Goal: Information Seeking & Learning: Find specific page/section

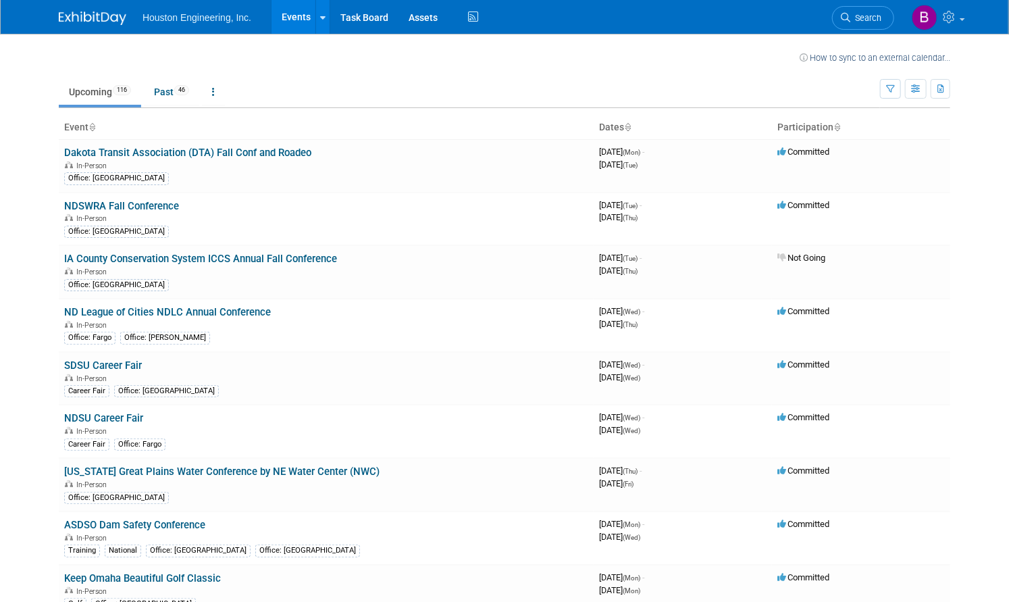
click at [289, 15] on link "Events" at bounding box center [296, 17] width 49 height 34
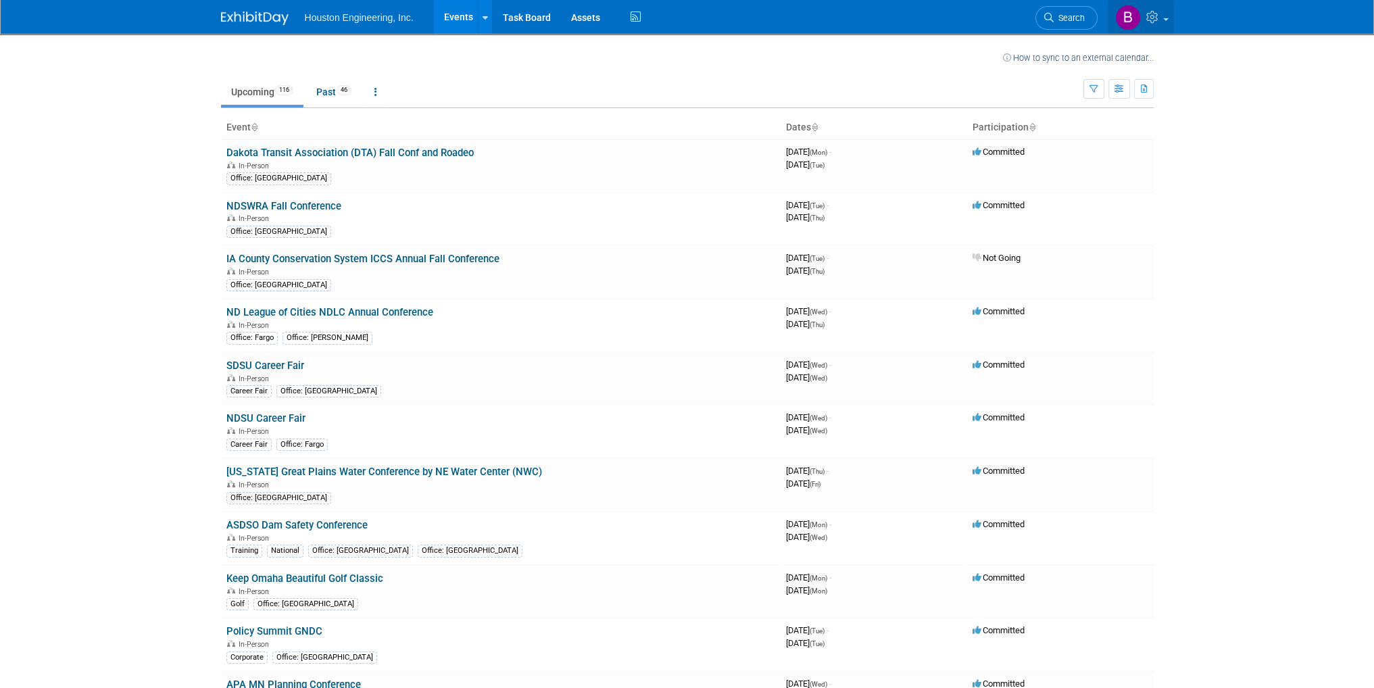
click at [1009, 14] on icon at bounding box center [1154, 17] width 16 height 12
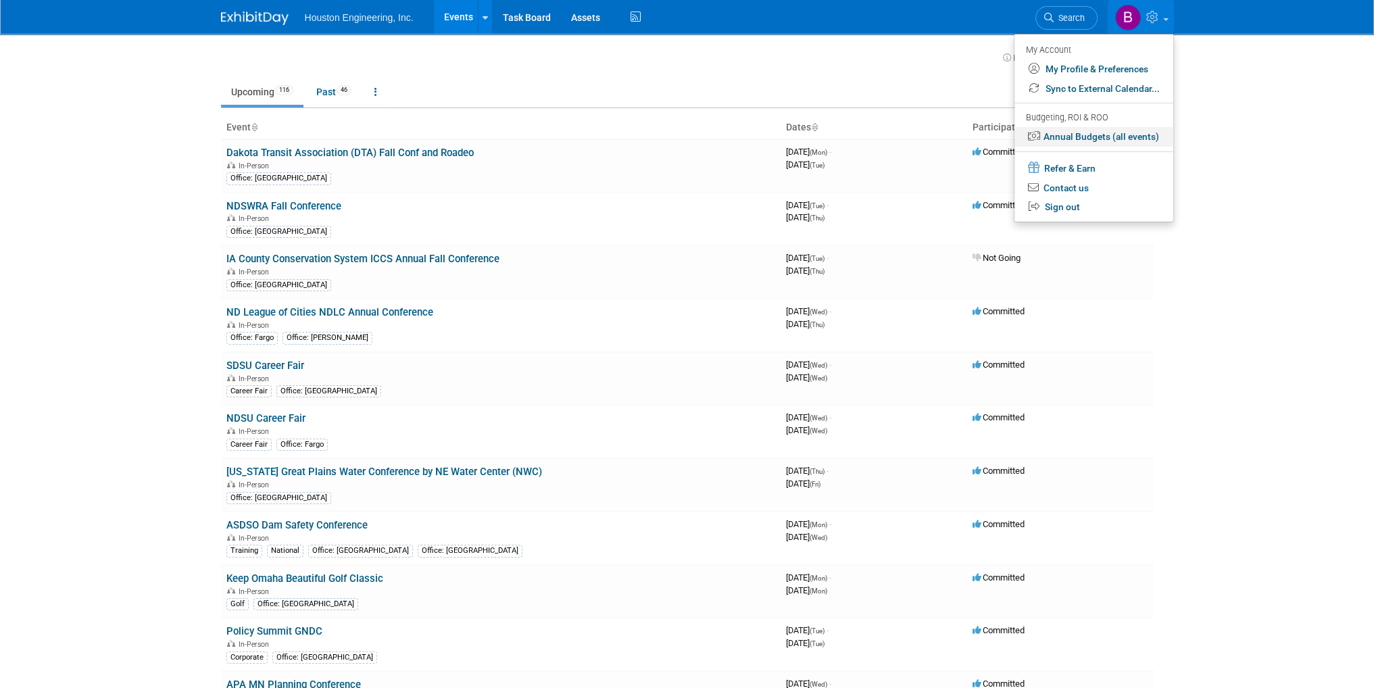
click at [1009, 135] on link "Annual Budgets (all events)" at bounding box center [1093, 137] width 159 height 20
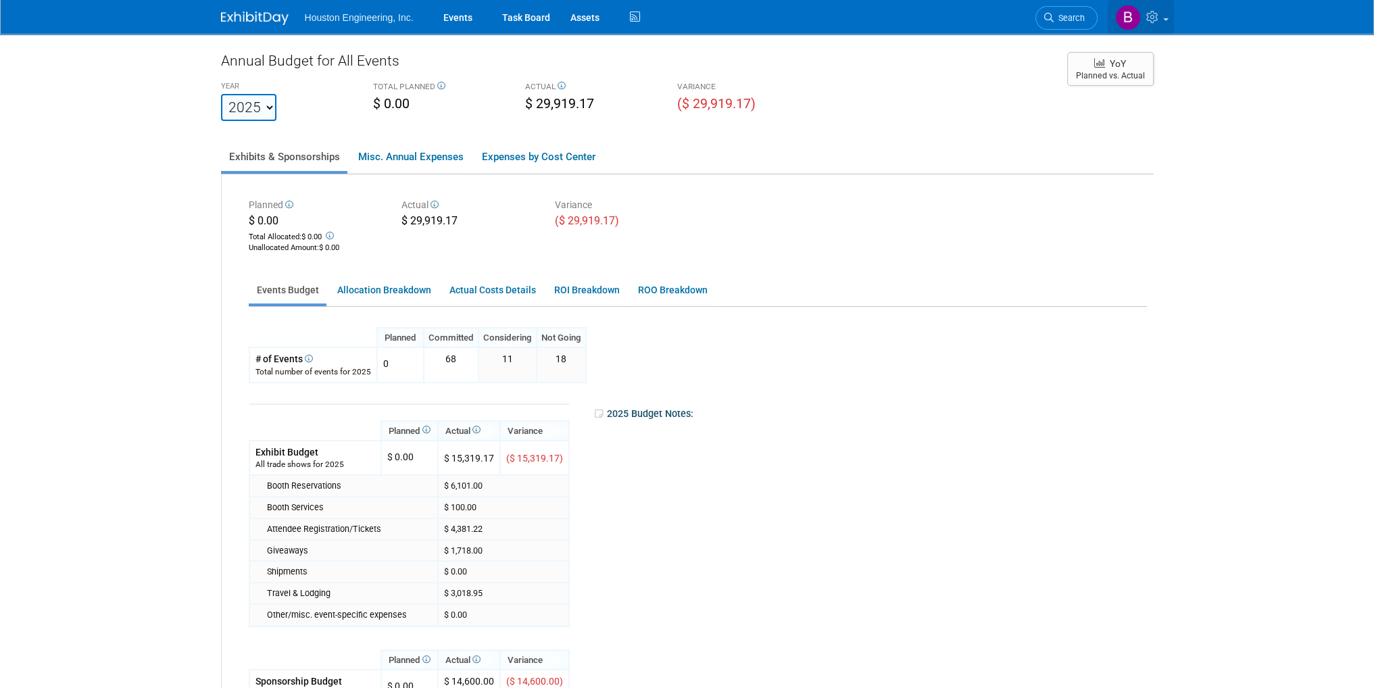
click at [1155, 20] on icon at bounding box center [1154, 17] width 16 height 12
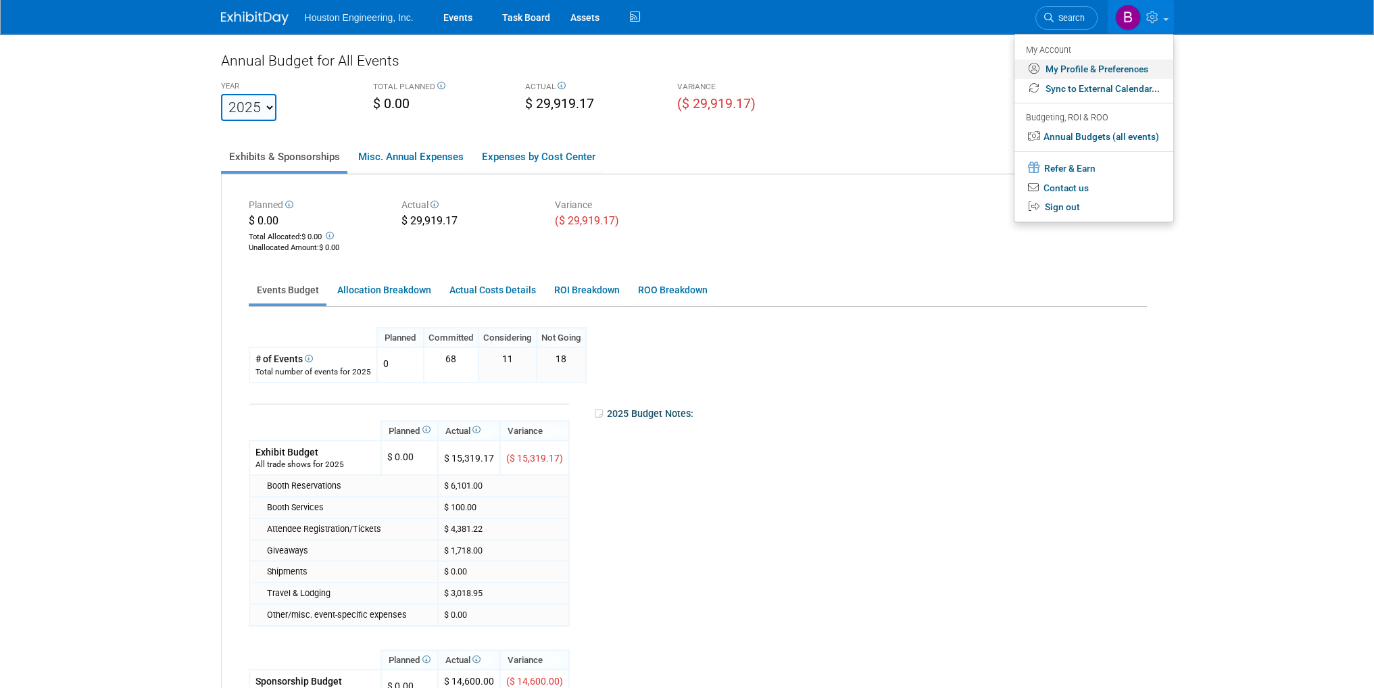
click at [1084, 72] on link "My Profile & Preferences" at bounding box center [1093, 69] width 159 height 20
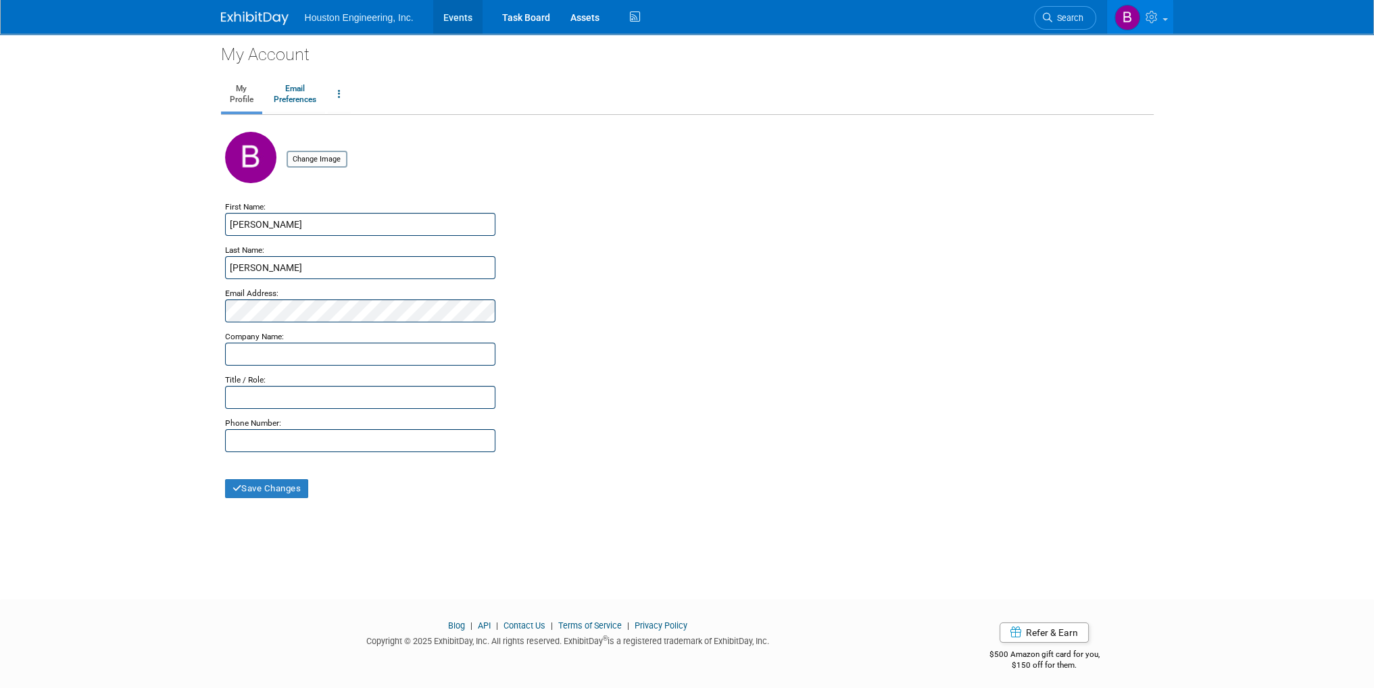
click at [454, 12] on link "Events" at bounding box center [457, 17] width 49 height 34
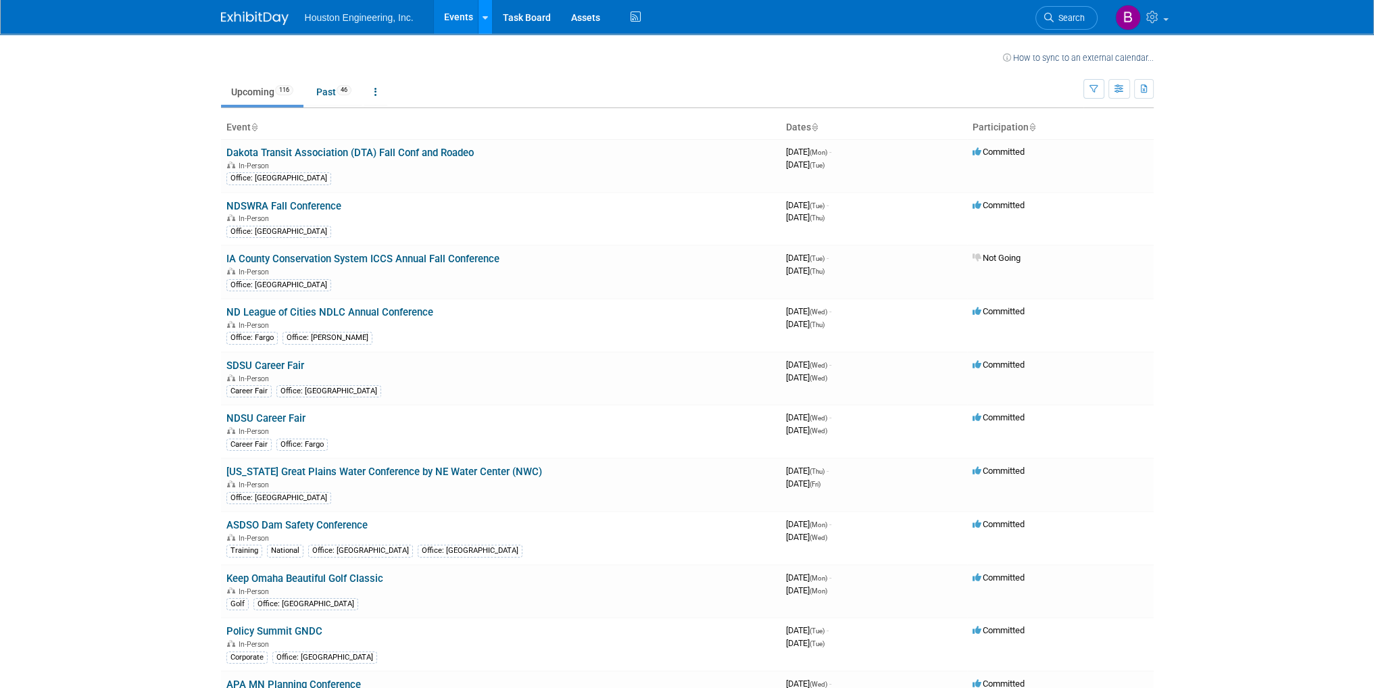
click at [482, 20] on icon at bounding box center [484, 18] width 5 height 9
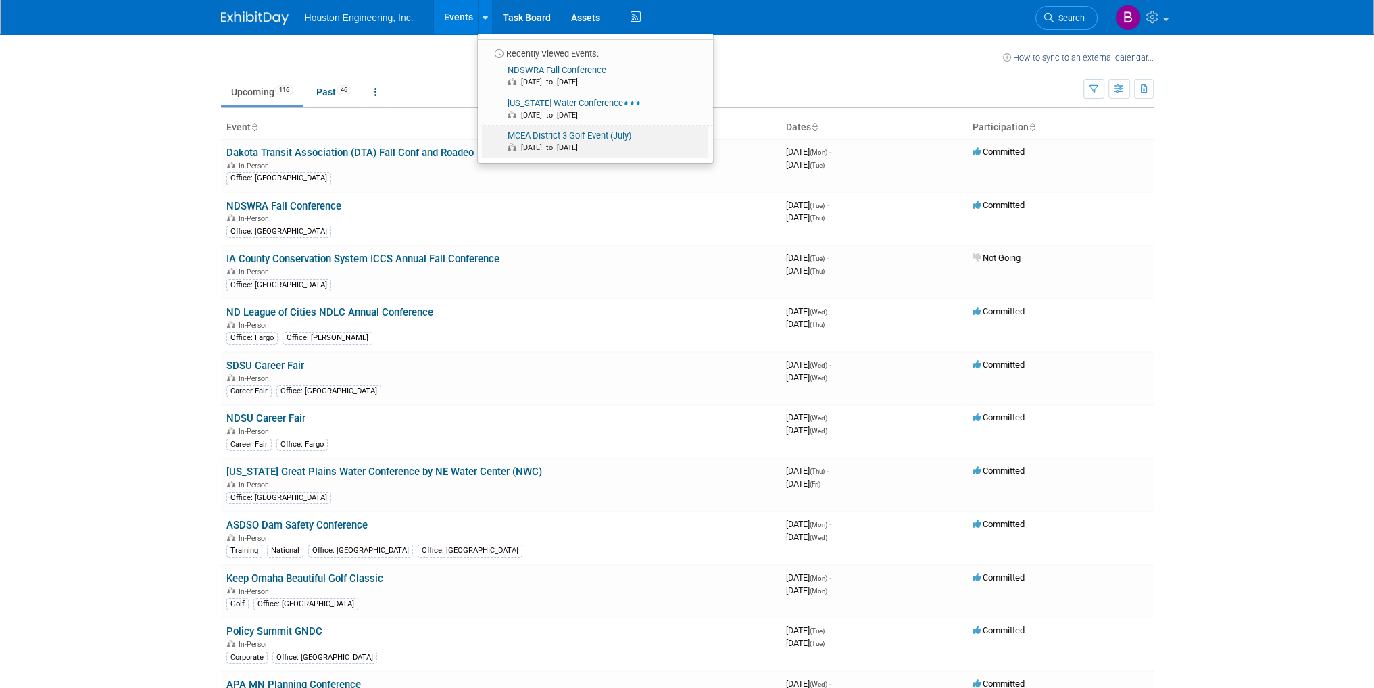
click at [605, 139] on link "MCEA District 3 Golf Event (July) Jul 17, 2025 to Jul 17, 2025" at bounding box center [595, 142] width 226 height 32
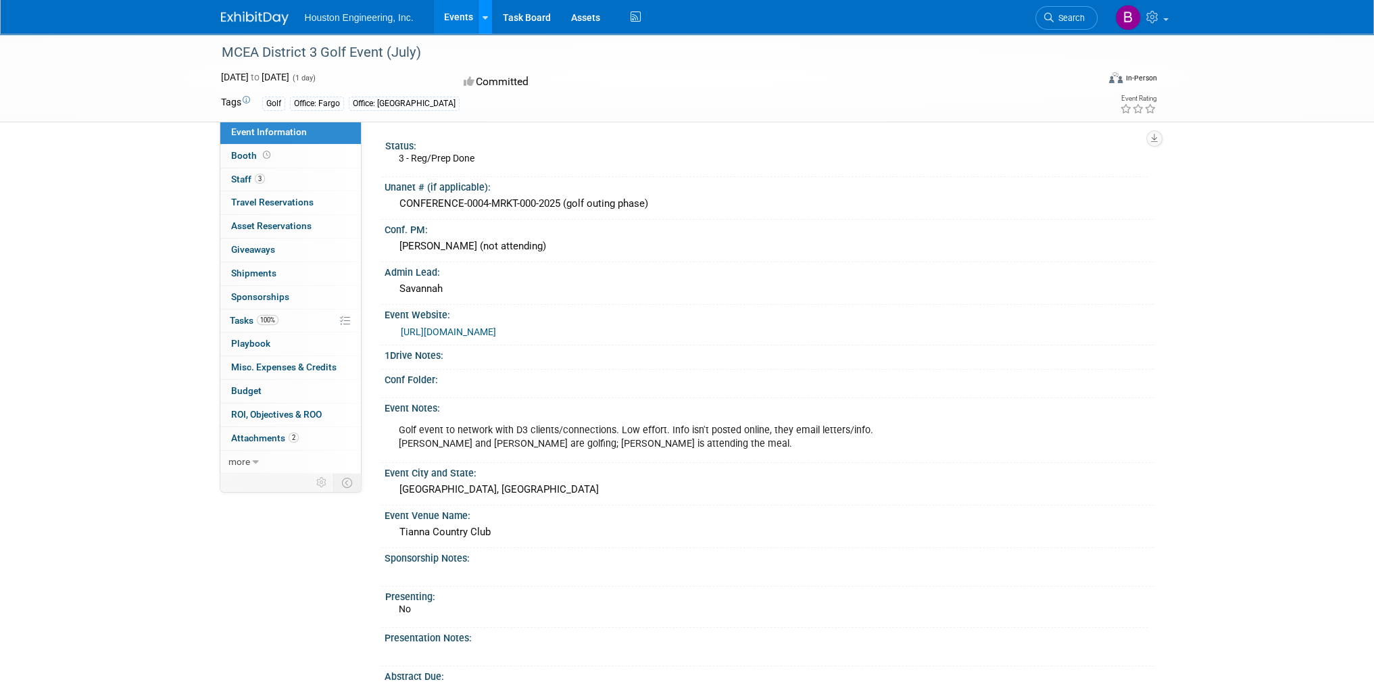
click at [482, 16] on icon at bounding box center [484, 18] width 5 height 9
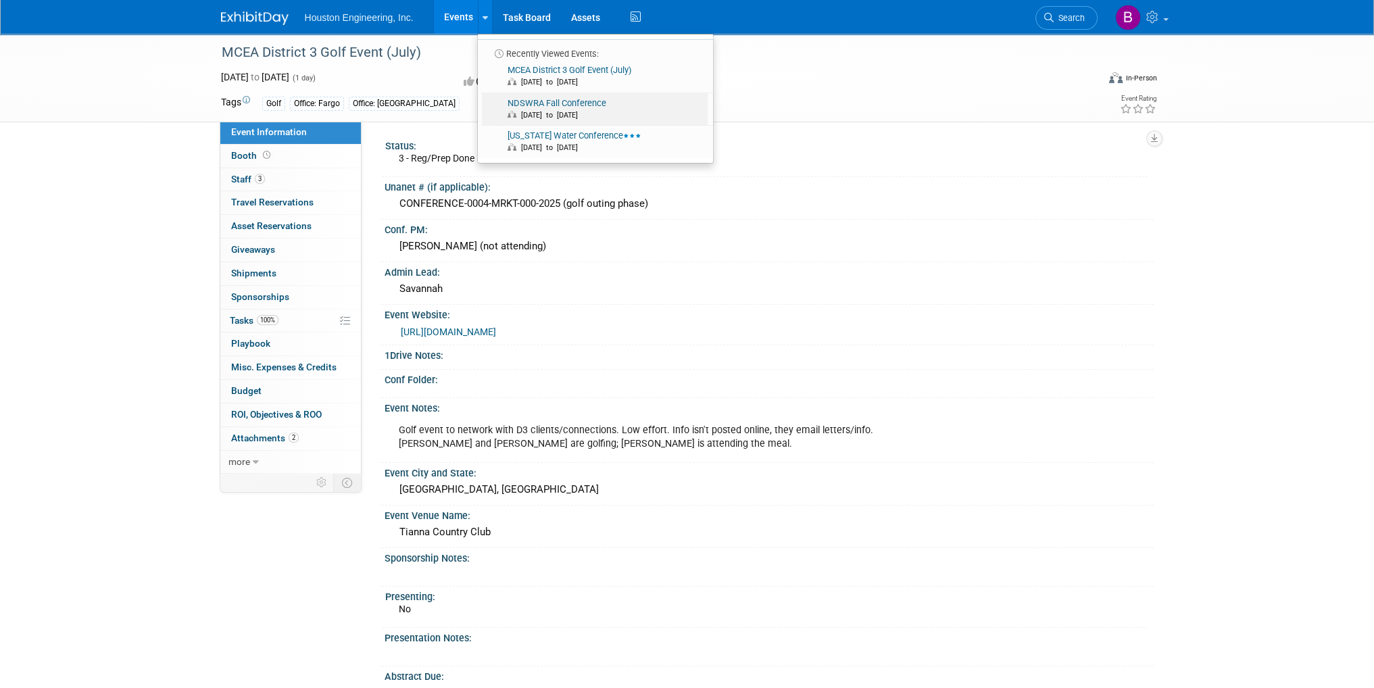
click at [549, 101] on link "NDSWRA Fall Conference Sep 16, 2025 to Sep 18, 2025" at bounding box center [595, 109] width 226 height 32
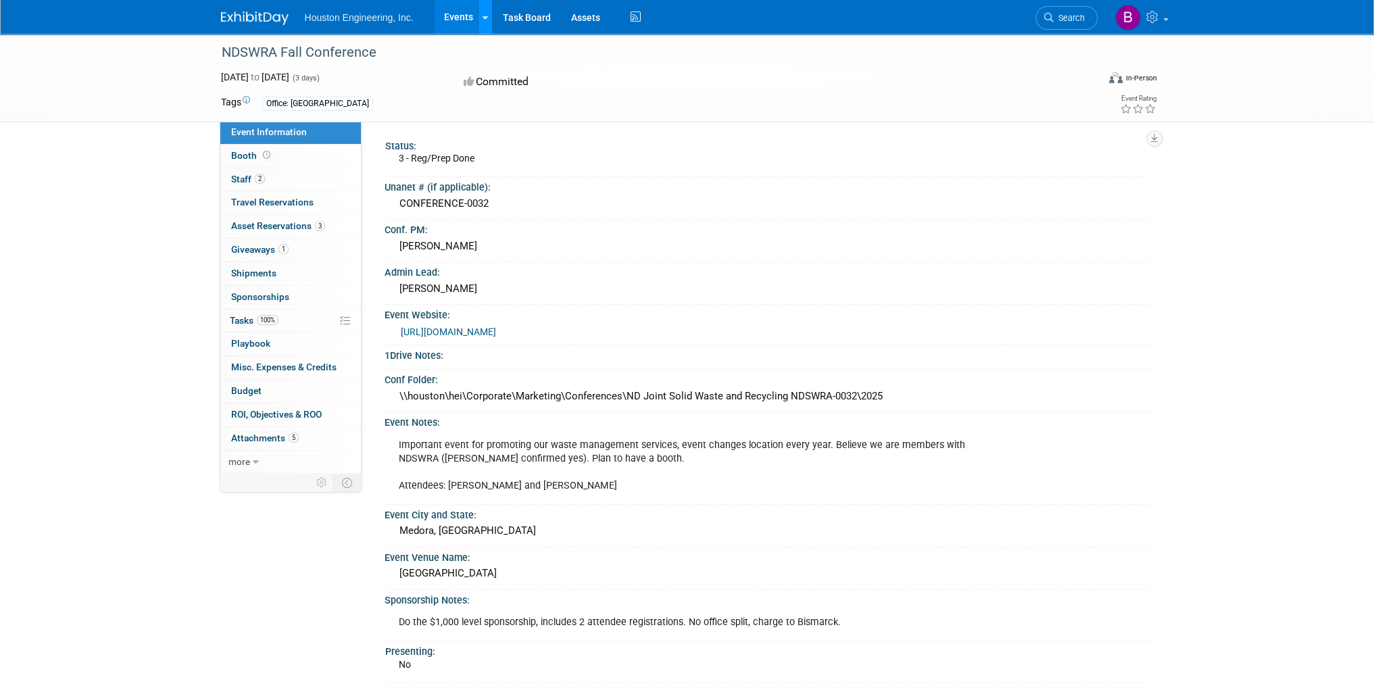
click at [488, 20] on link at bounding box center [485, 17] width 14 height 34
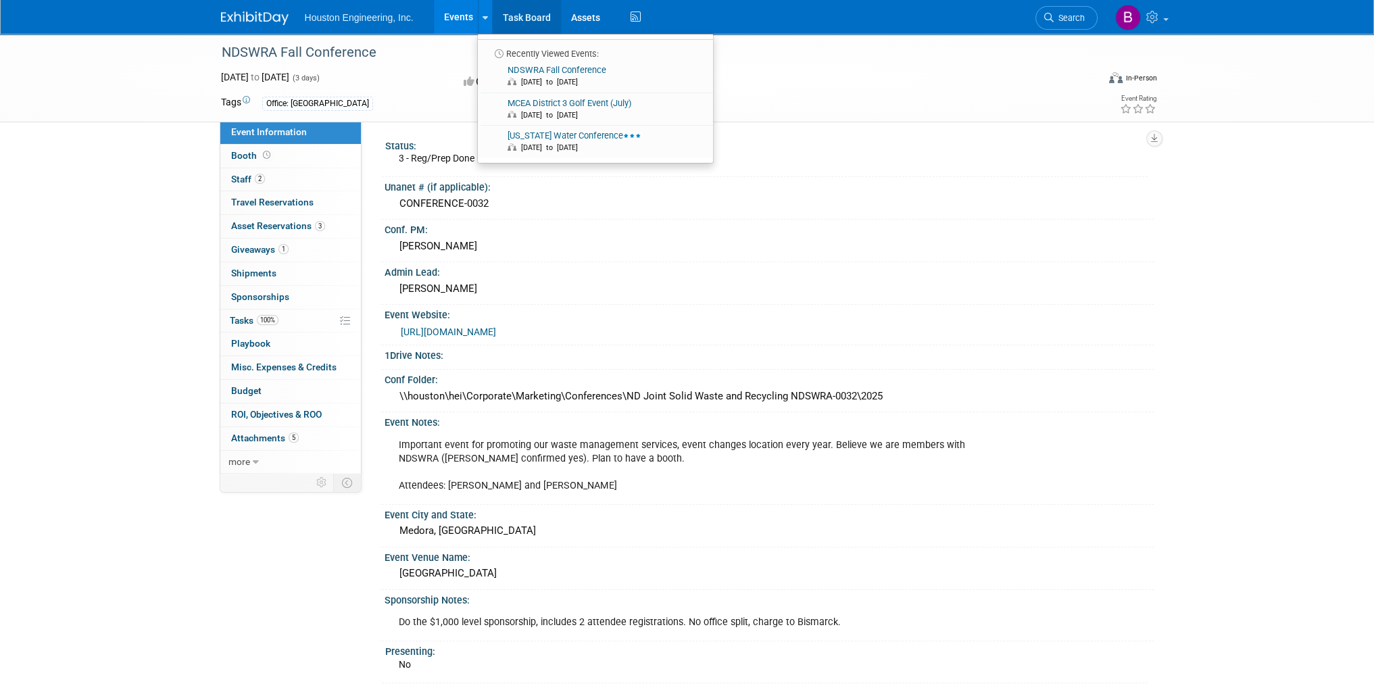
click at [527, 23] on link "Task Board" at bounding box center [527, 17] width 68 height 34
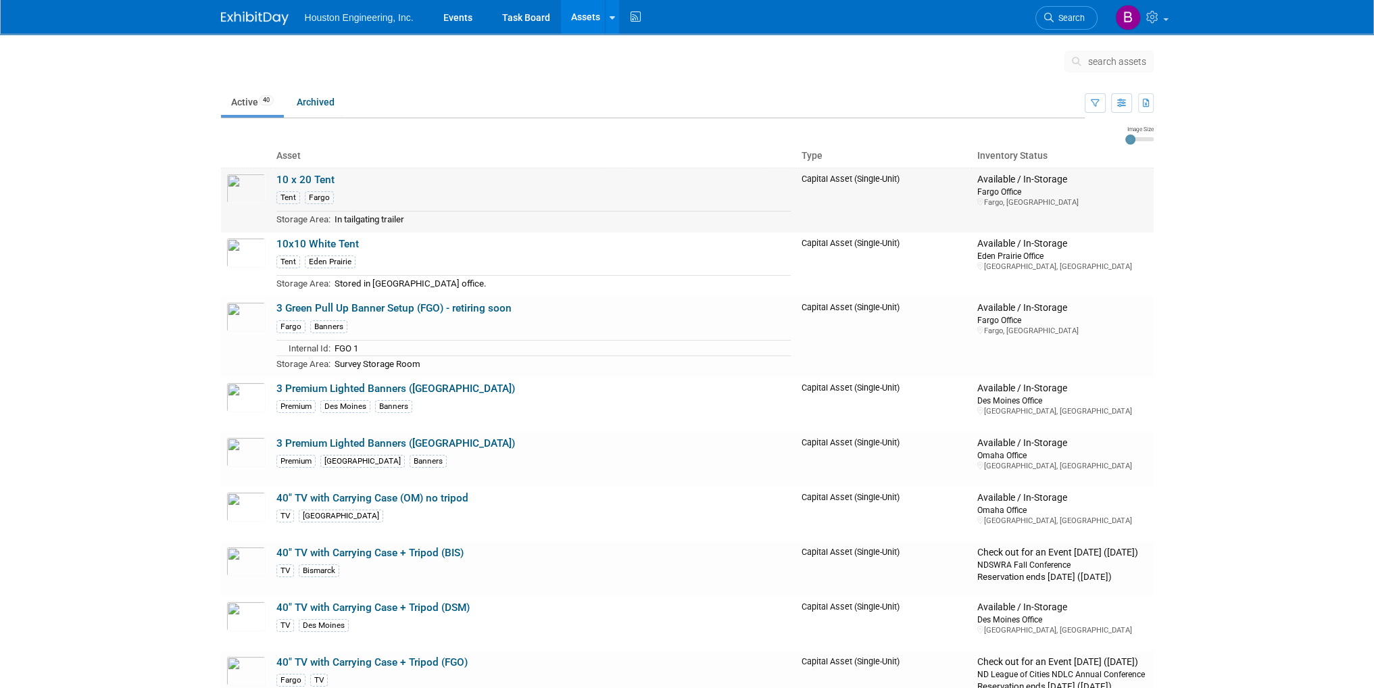
click at [318, 178] on link "10 x 20 Tent" at bounding box center [305, 180] width 58 height 12
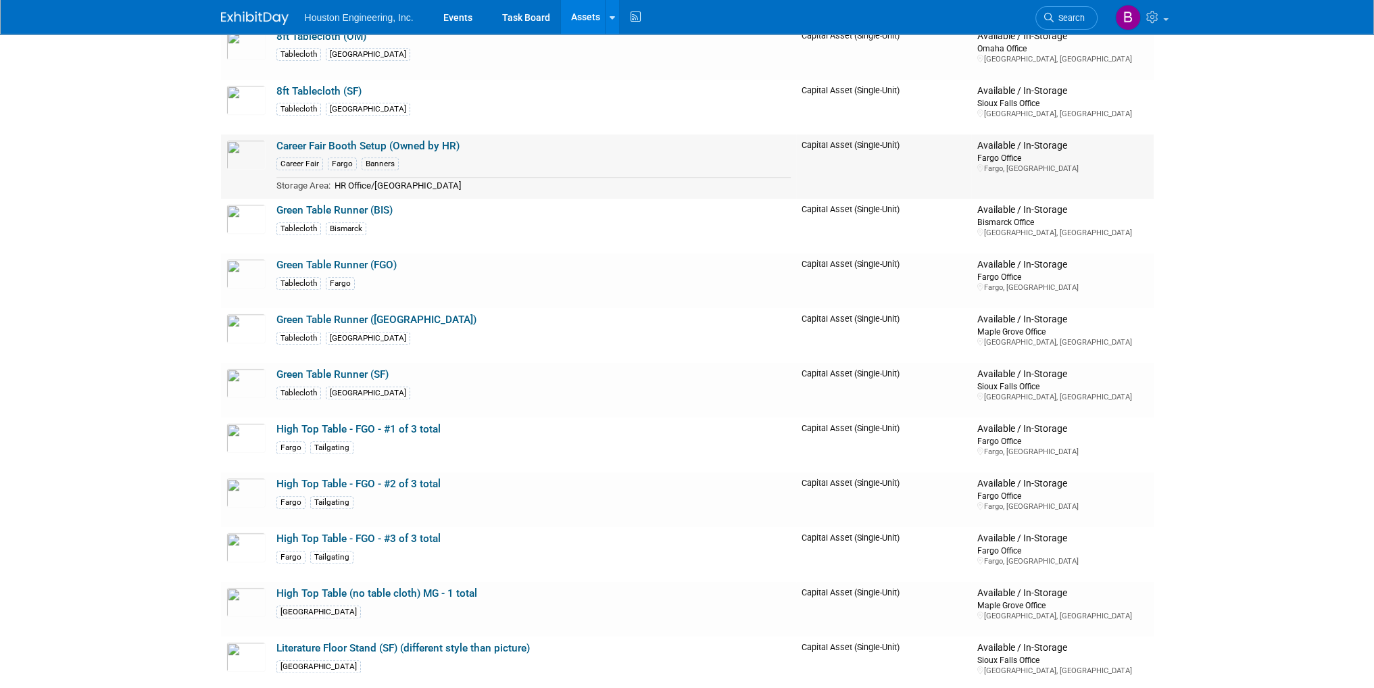
scroll to position [1216, 0]
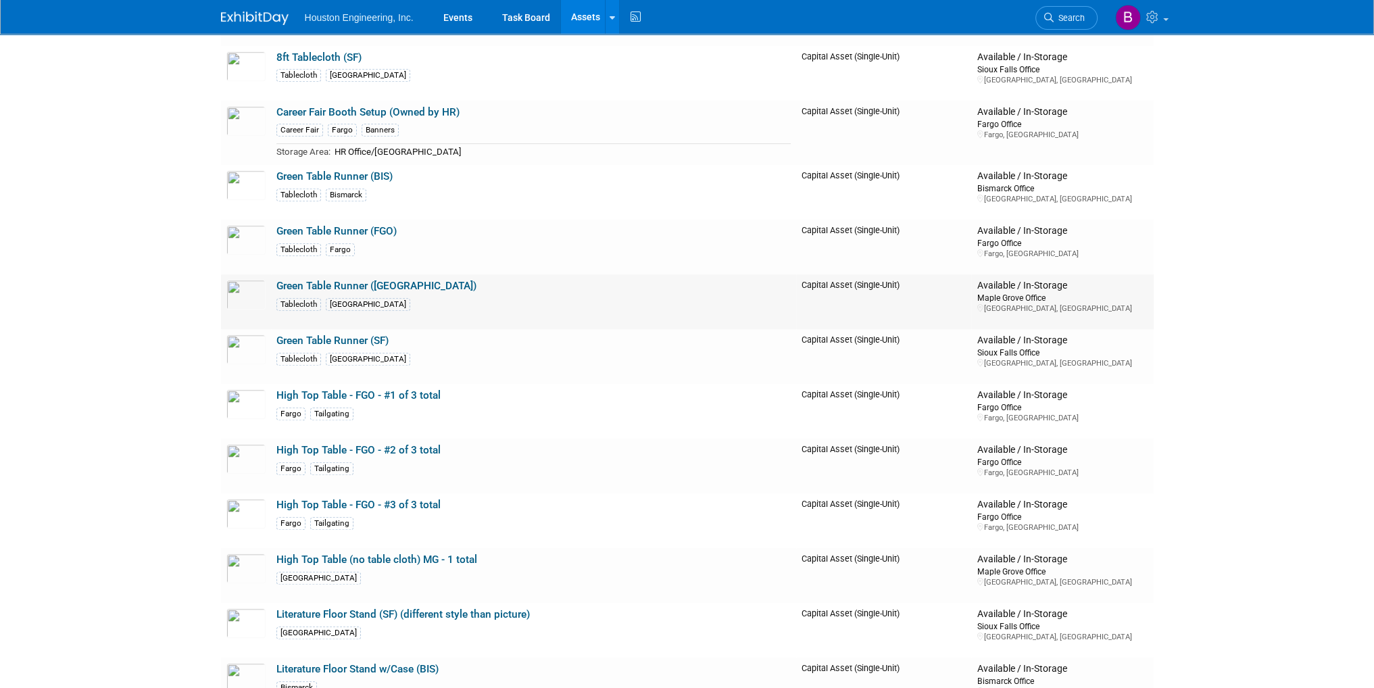
click at [380, 285] on link "Green Table Runner (MG)" at bounding box center [376, 286] width 200 height 12
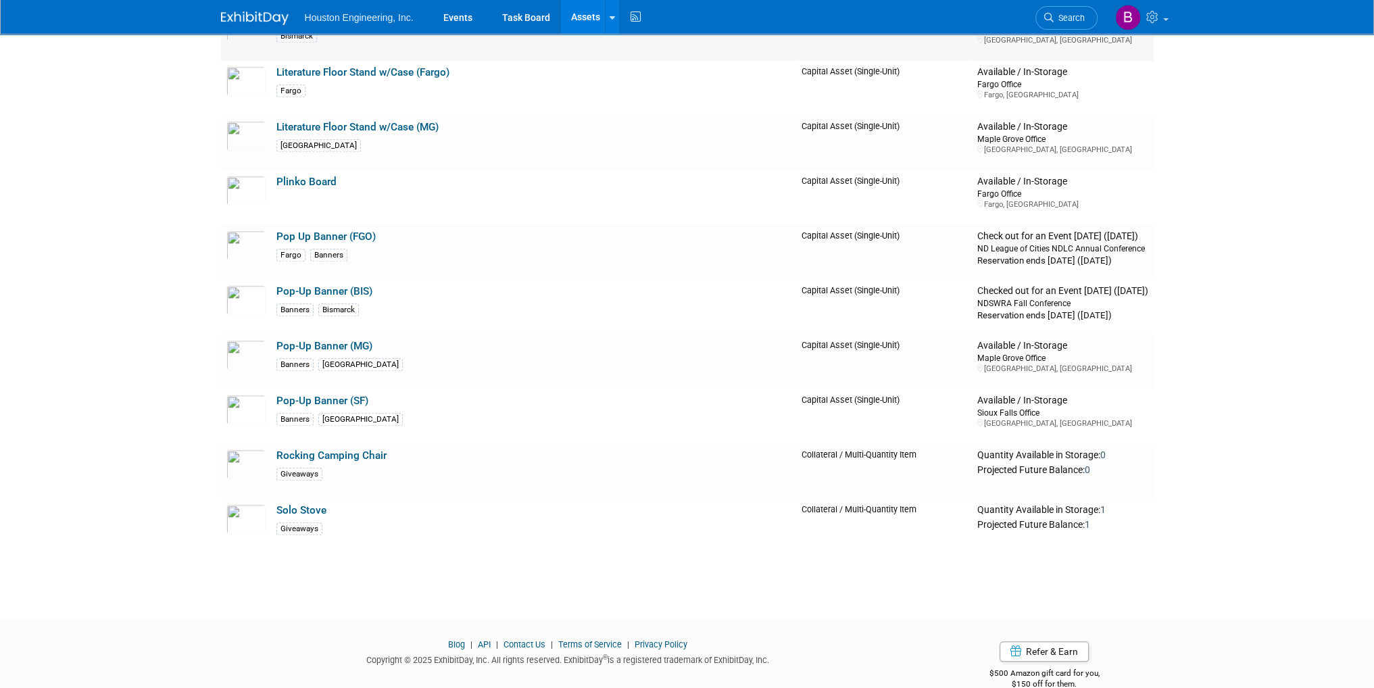
scroll to position [1890, 0]
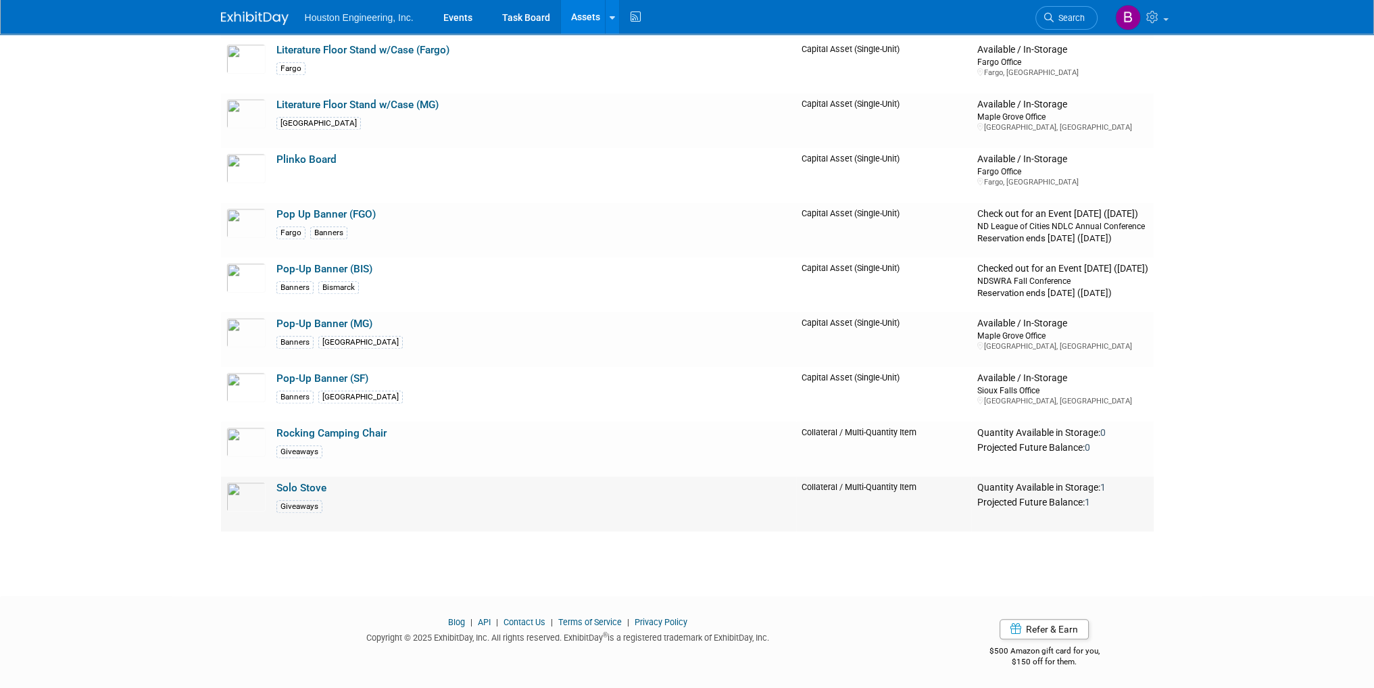
click at [341, 491] on td "Solo Stove Giveaways" at bounding box center [533, 503] width 525 height 55
click at [290, 487] on link "Solo Stove" at bounding box center [301, 488] width 50 height 12
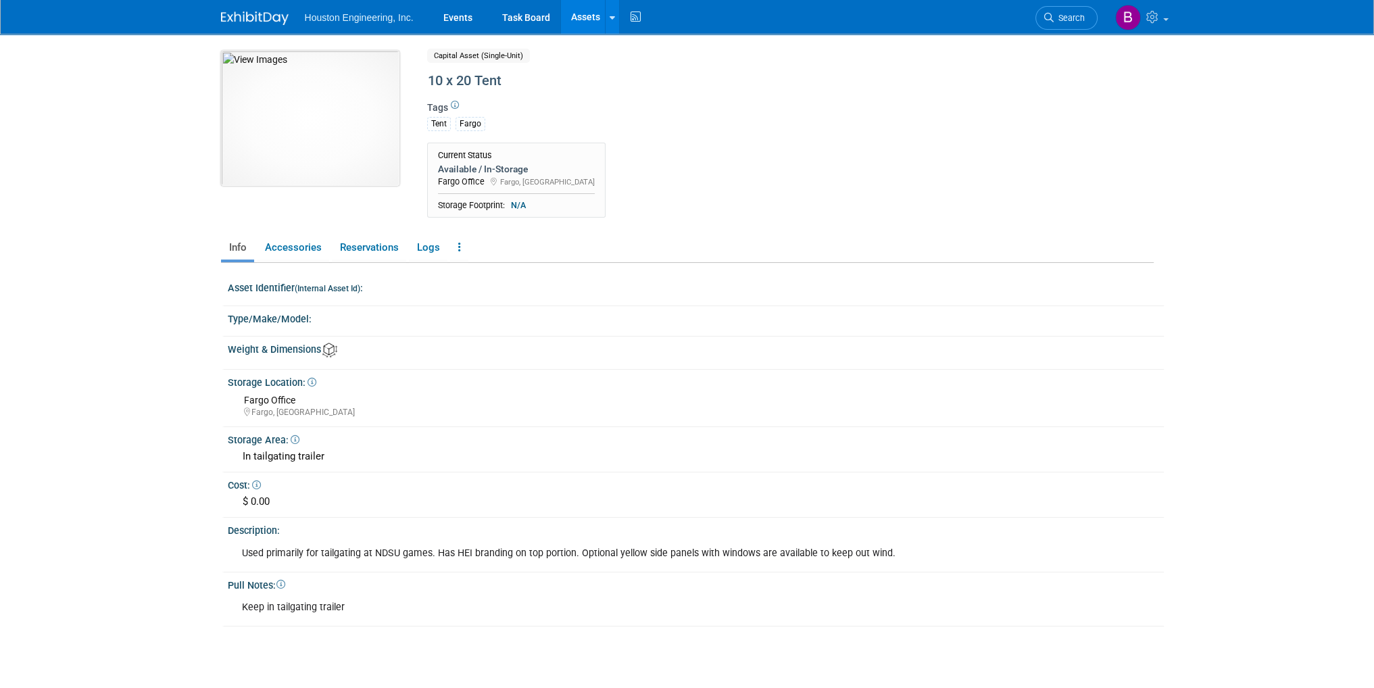
click at [334, 141] on img at bounding box center [310, 118] width 178 height 135
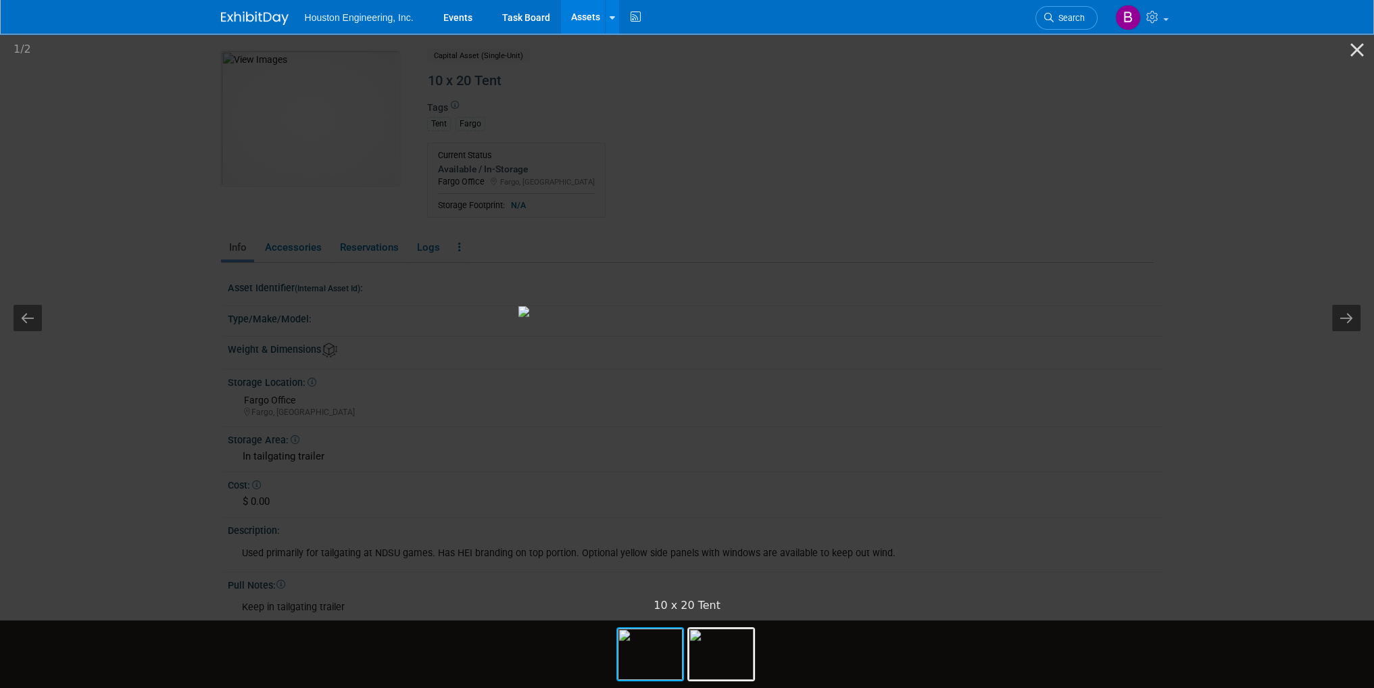
click at [1138, 412] on picture at bounding box center [687, 311] width 1374 height 559
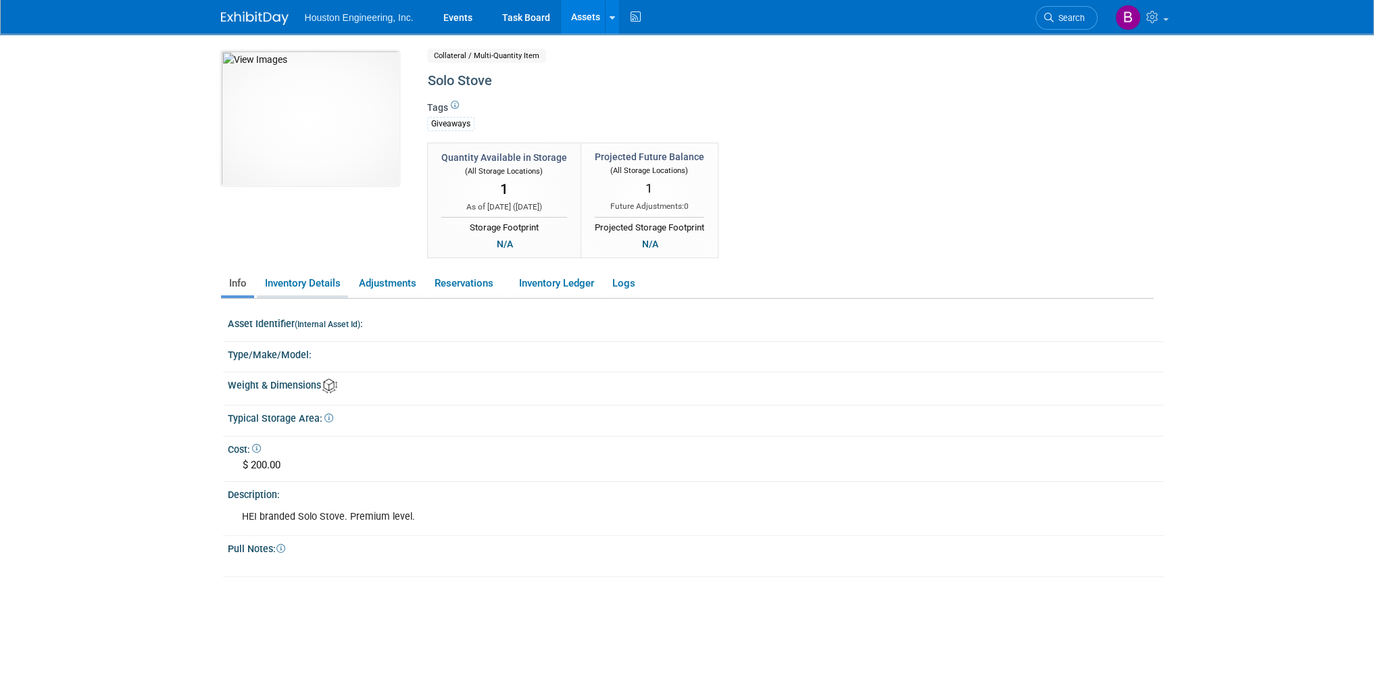
click at [322, 285] on link "Inventory Details" at bounding box center [302, 284] width 91 height 24
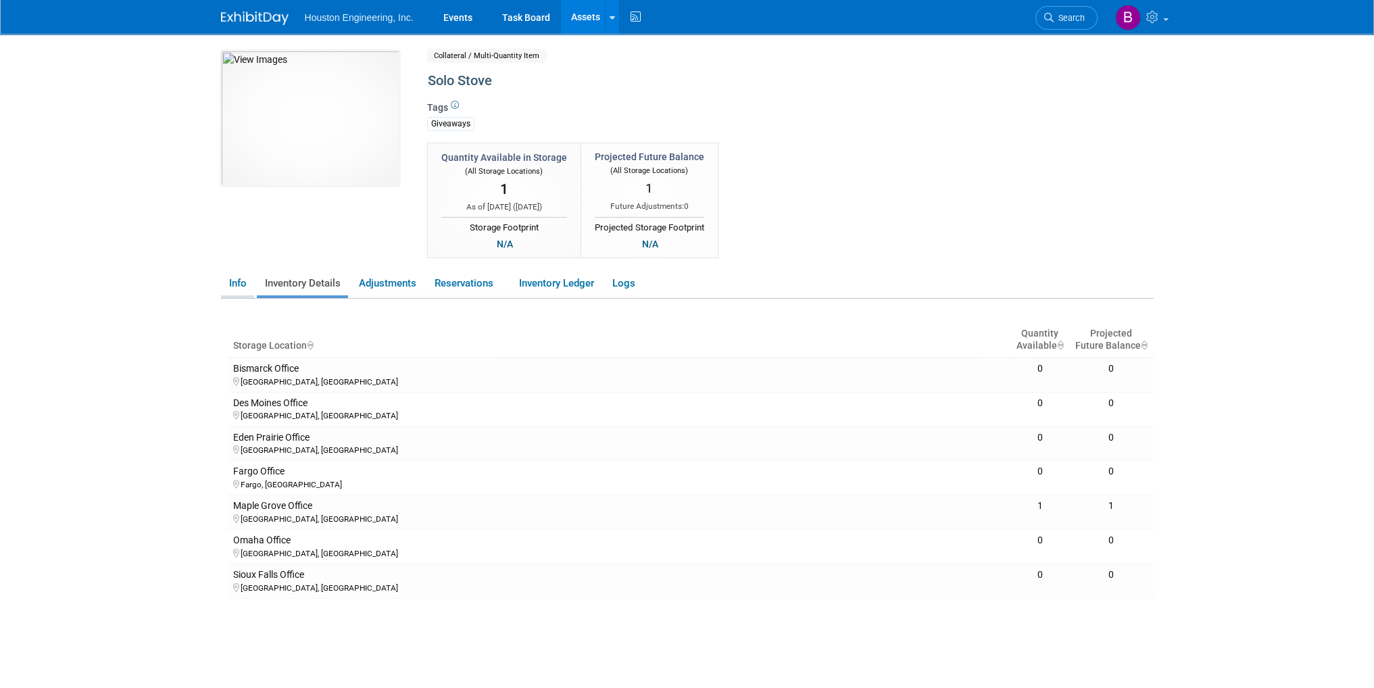
click at [241, 290] on link "Info" at bounding box center [237, 284] width 33 height 24
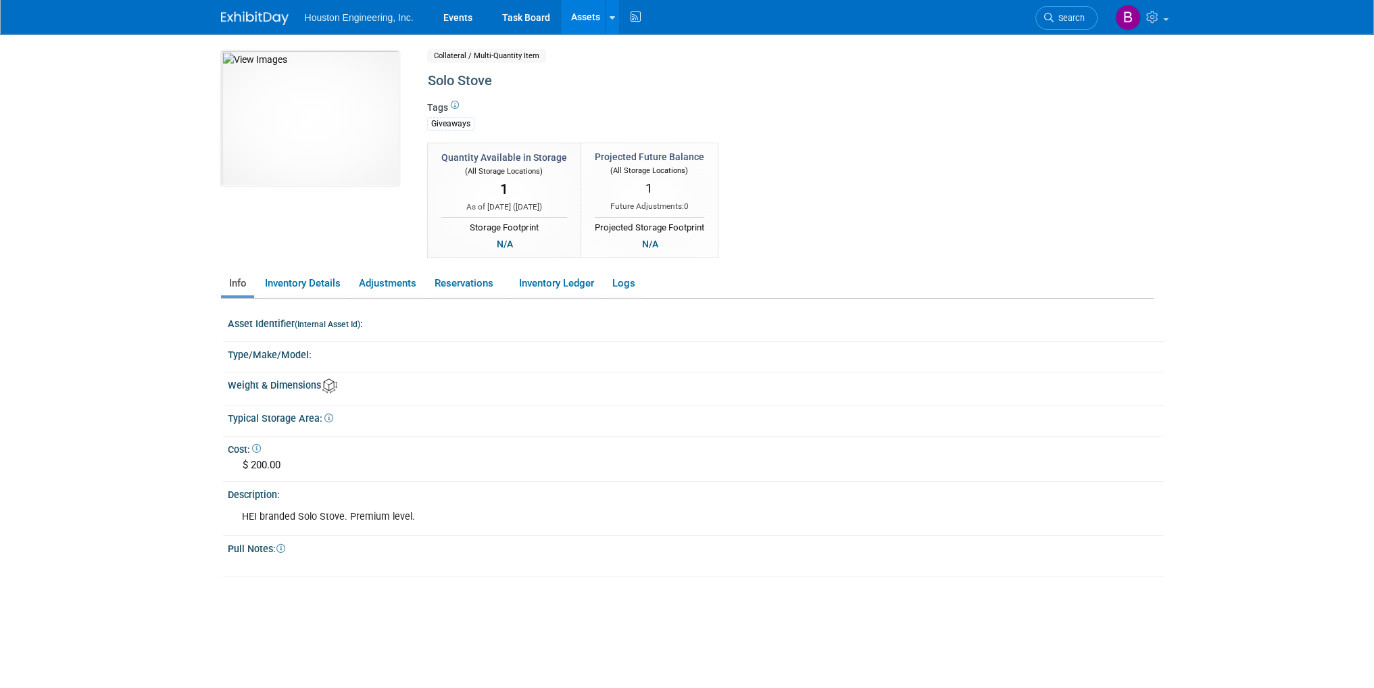
click at [399, 17] on span "Houston Engineering, Inc." at bounding box center [359, 17] width 109 height 11
click at [261, 19] on img at bounding box center [255, 18] width 68 height 14
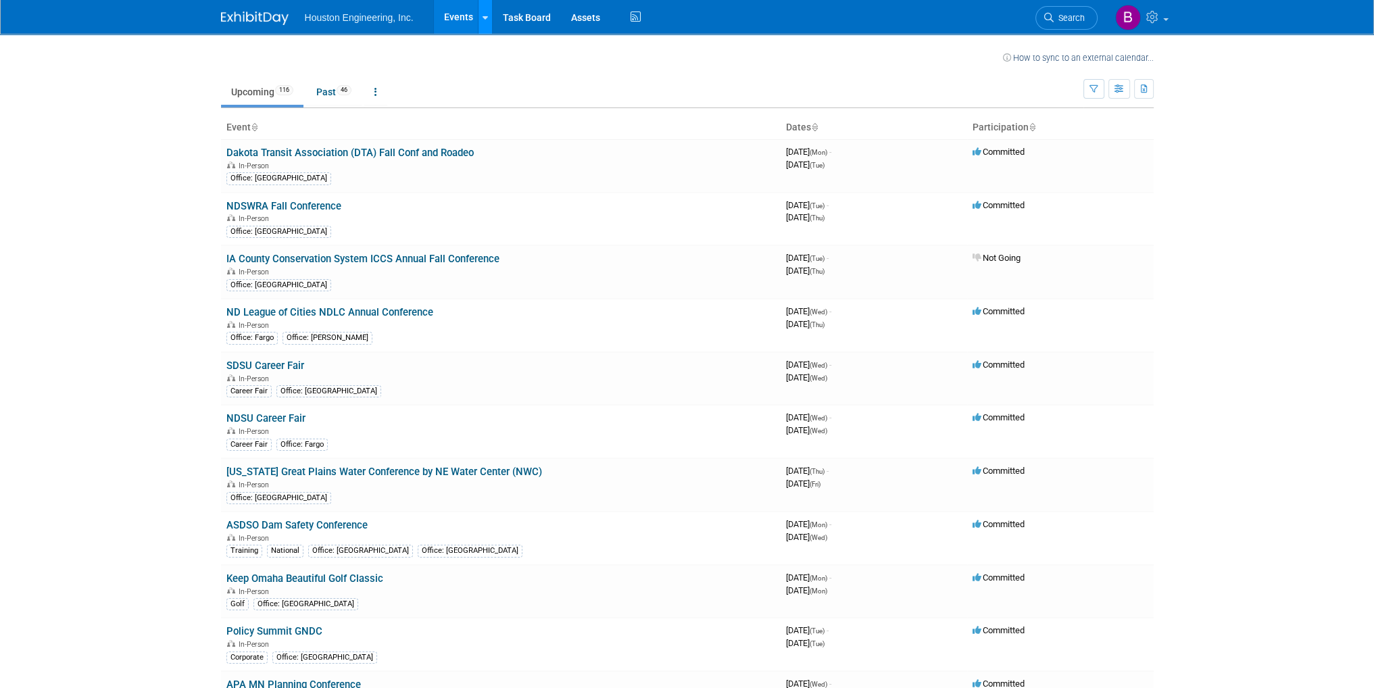
click at [486, 20] on icon at bounding box center [484, 18] width 5 height 9
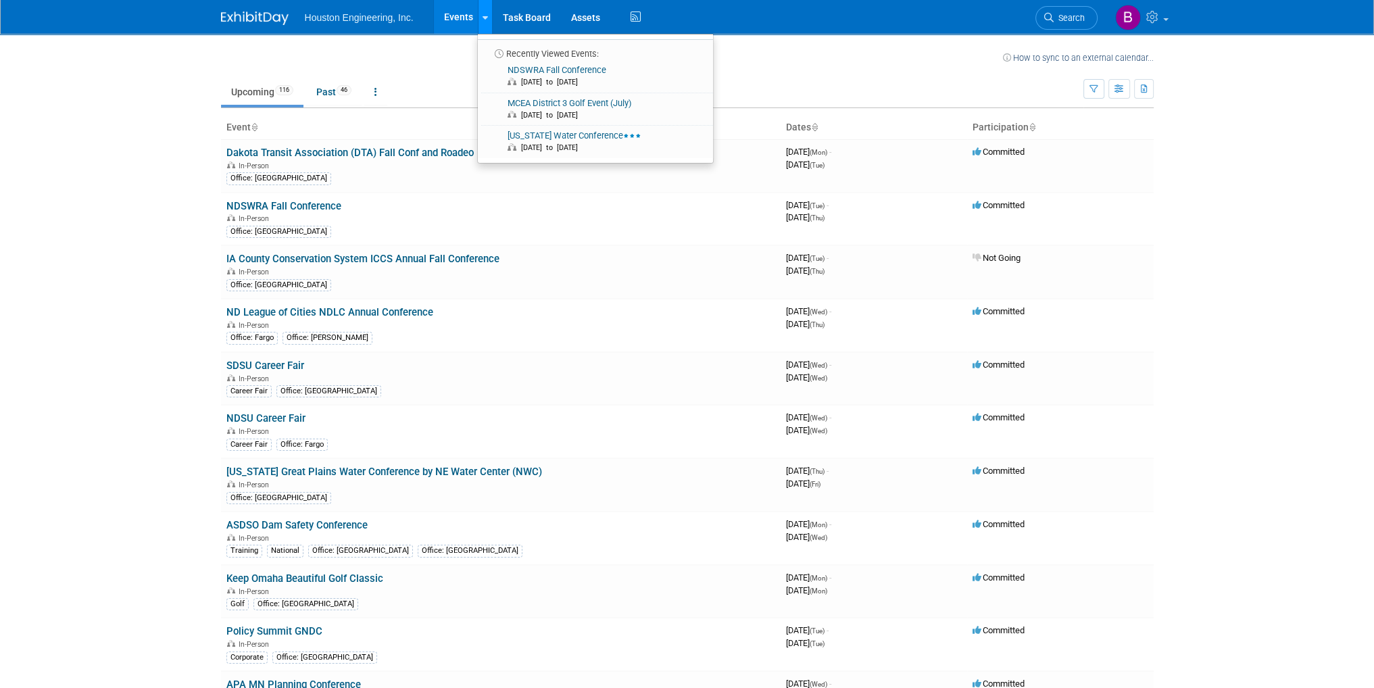
click at [487, 20] on link at bounding box center [485, 17] width 14 height 34
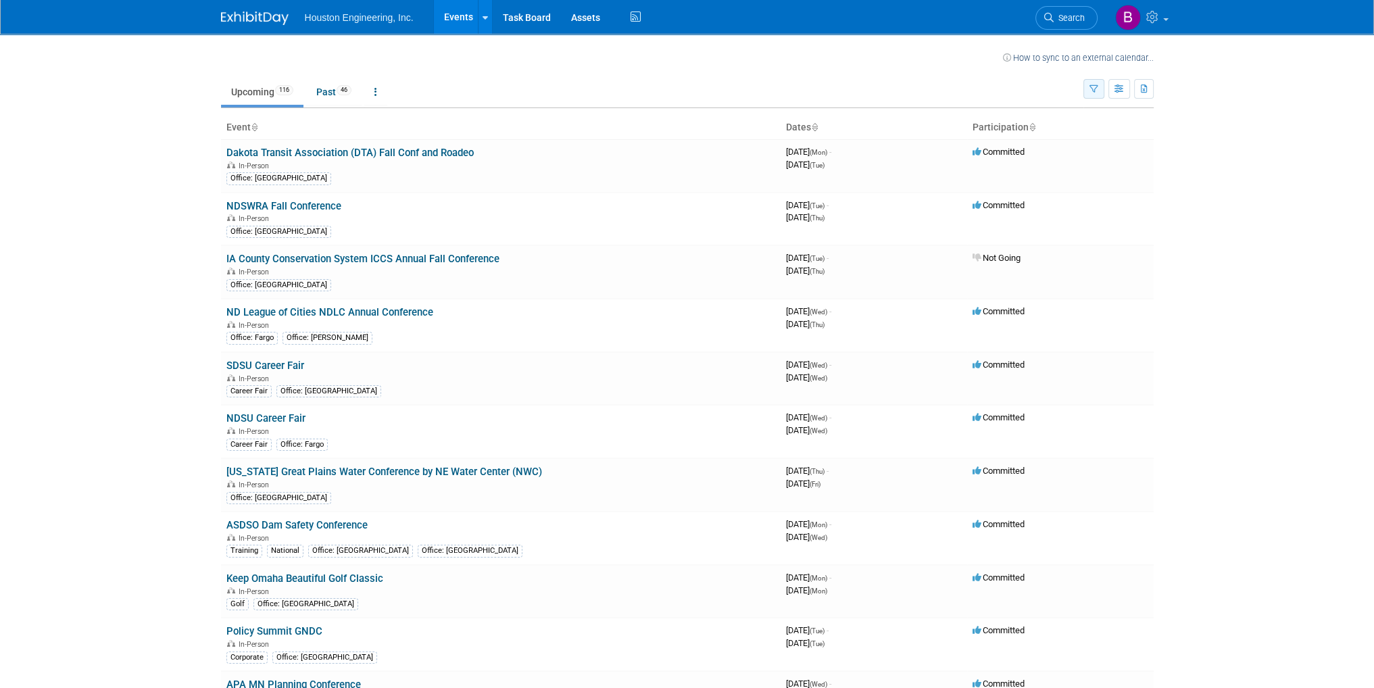
click at [1095, 90] on icon "button" at bounding box center [1093, 89] width 9 height 9
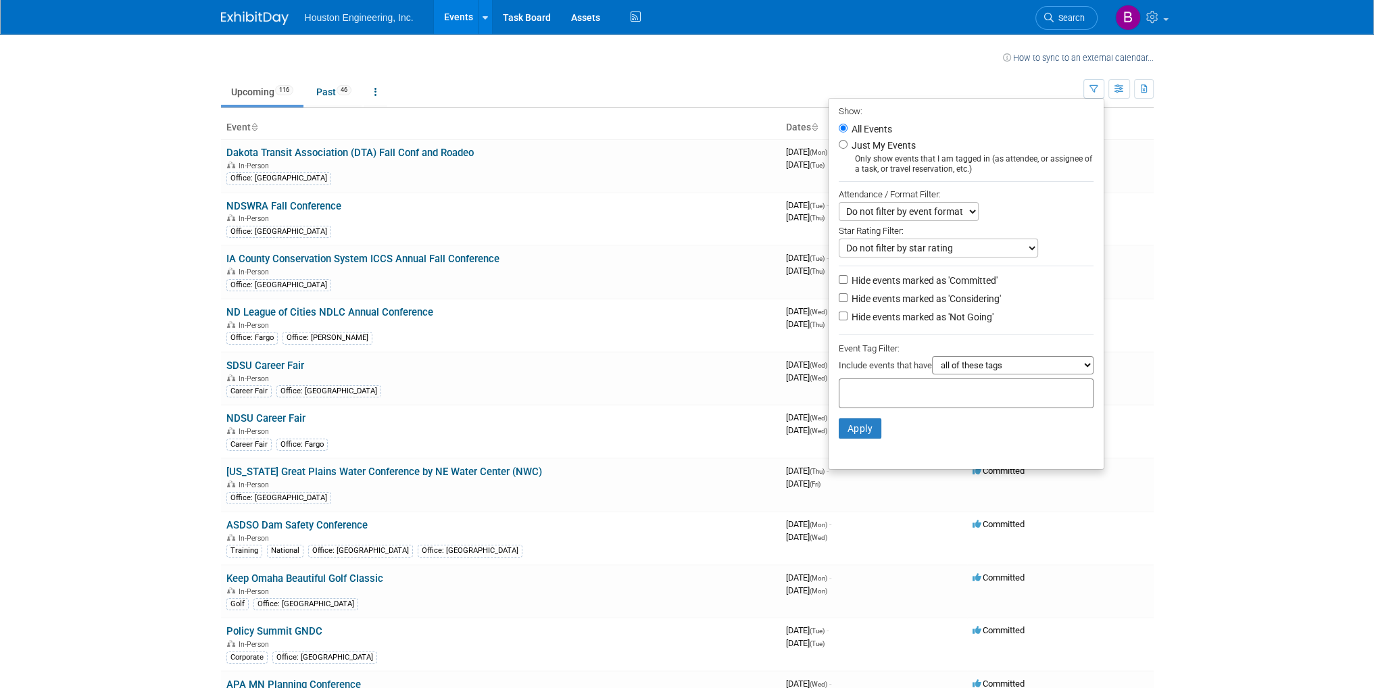
click at [876, 143] on label "Just My Events" at bounding box center [882, 146] width 67 height 14
click at [847, 143] on input "Just My Events" at bounding box center [843, 144] width 9 height 9
radio input "true"
click at [863, 430] on button "Apply" at bounding box center [860, 428] width 43 height 20
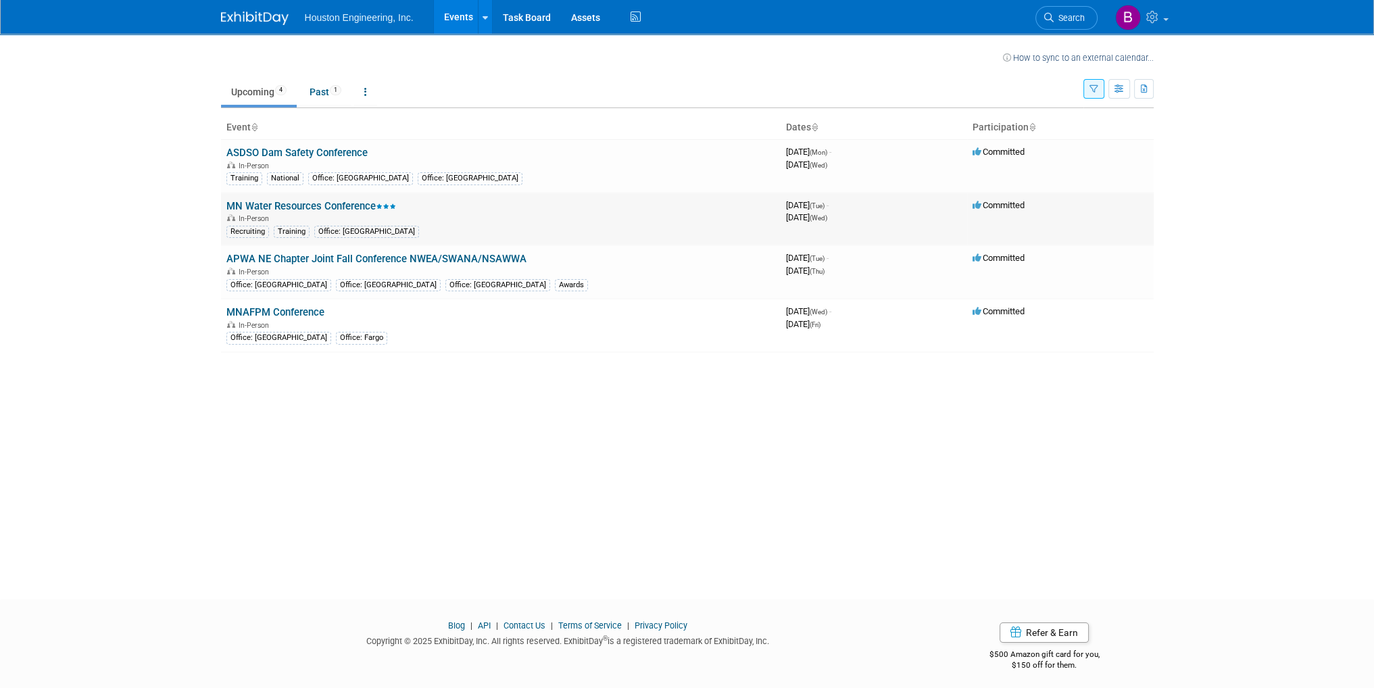
click at [297, 206] on link "MN Water Resources Conference" at bounding box center [311, 206] width 170 height 12
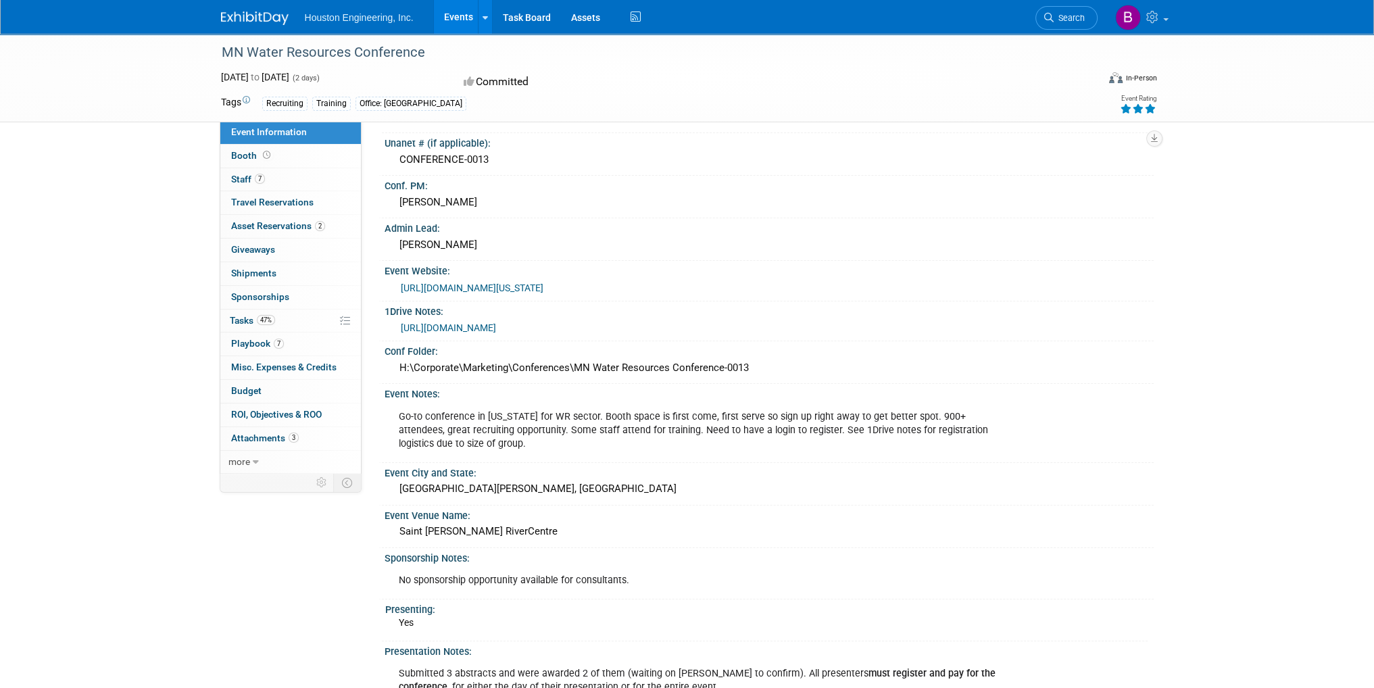
scroll to position [68, 0]
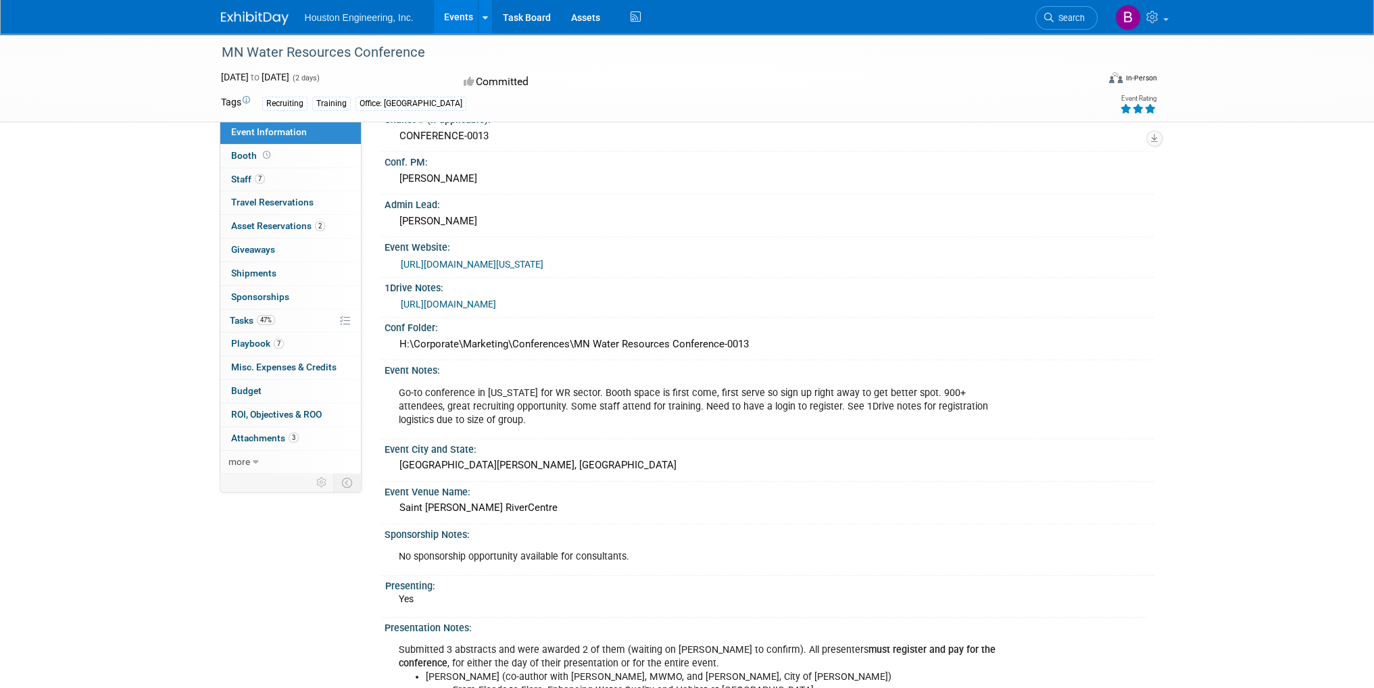
click at [496, 306] on link "[URL][DOMAIN_NAME]" at bounding box center [448, 304] width 95 height 11
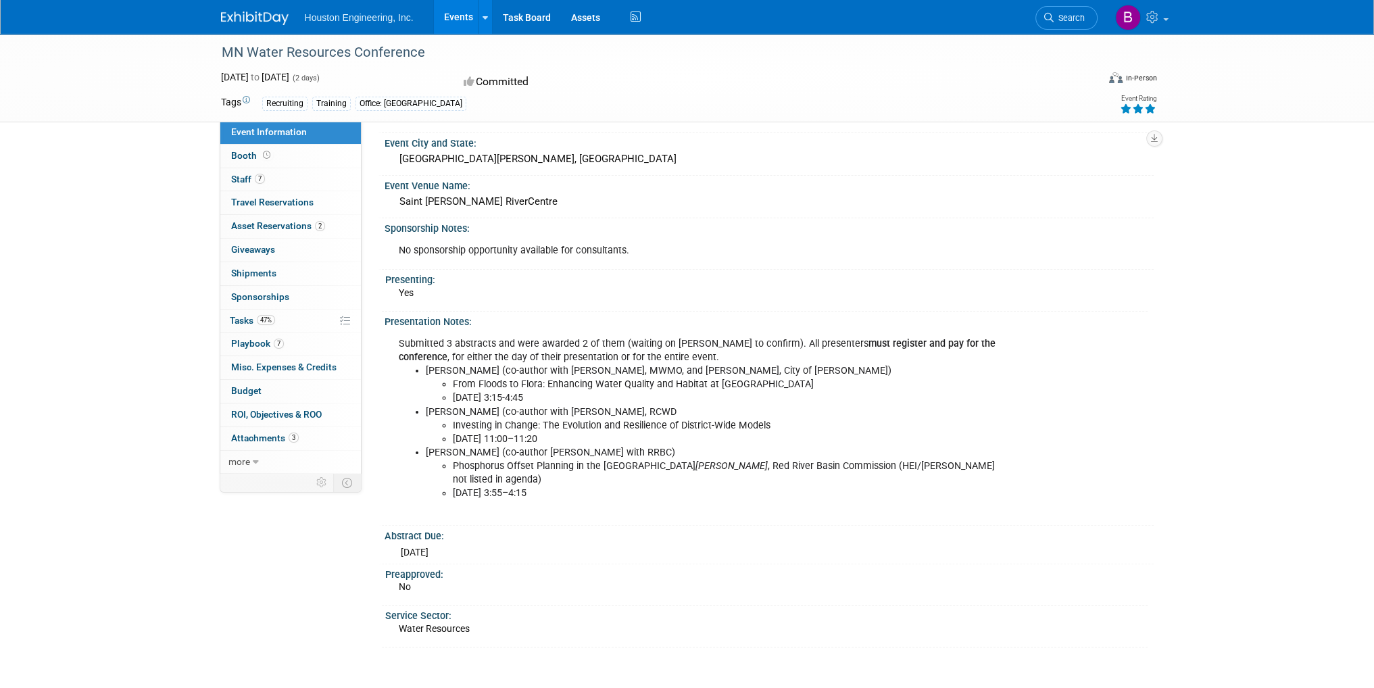
scroll to position [405, 0]
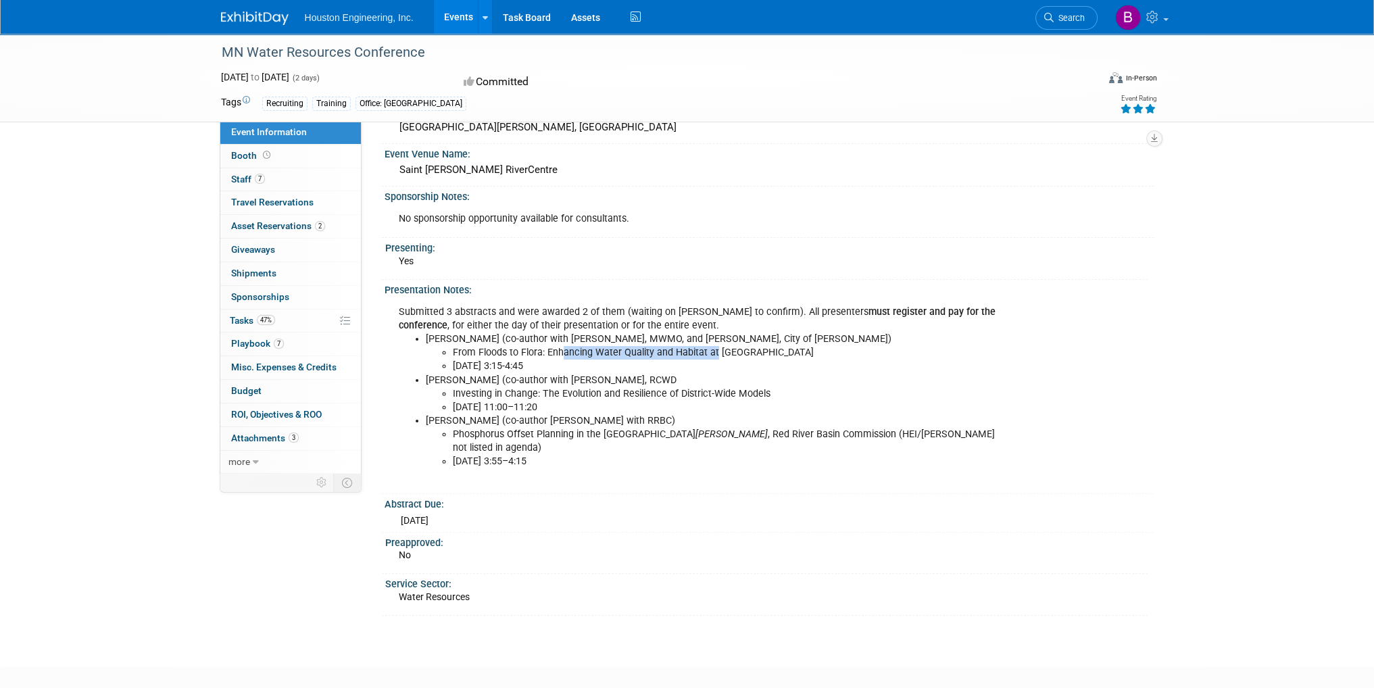
drag, startPoint x: 561, startPoint y: 349, endPoint x: 714, endPoint y: 344, distance: 152.8
click at [714, 346] on li "From Floods to Flora: Enhancing Water Quality and Habitat at Sylvan Hills Park" at bounding box center [724, 353] width 543 height 14
drag, startPoint x: 486, startPoint y: 425, endPoint x: 639, endPoint y: 423, distance: 152.7
click at [630, 428] on li "Phosphorus Offset Planning in the Red River Basin Ted Preister , Red River Basi…" at bounding box center [724, 441] width 543 height 27
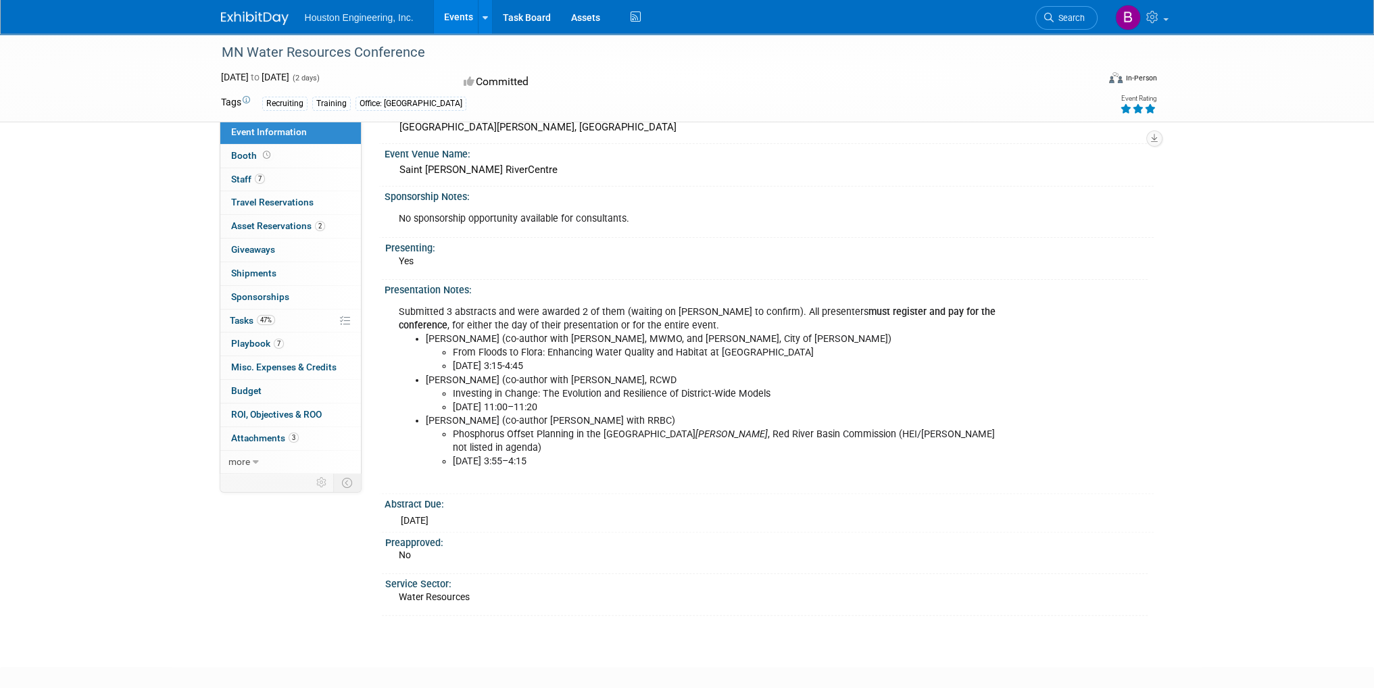
click at [639, 428] on li "Phosphorus Offset Planning in the Red River Basin Ted Preister , Red River Basi…" at bounding box center [724, 441] width 543 height 27
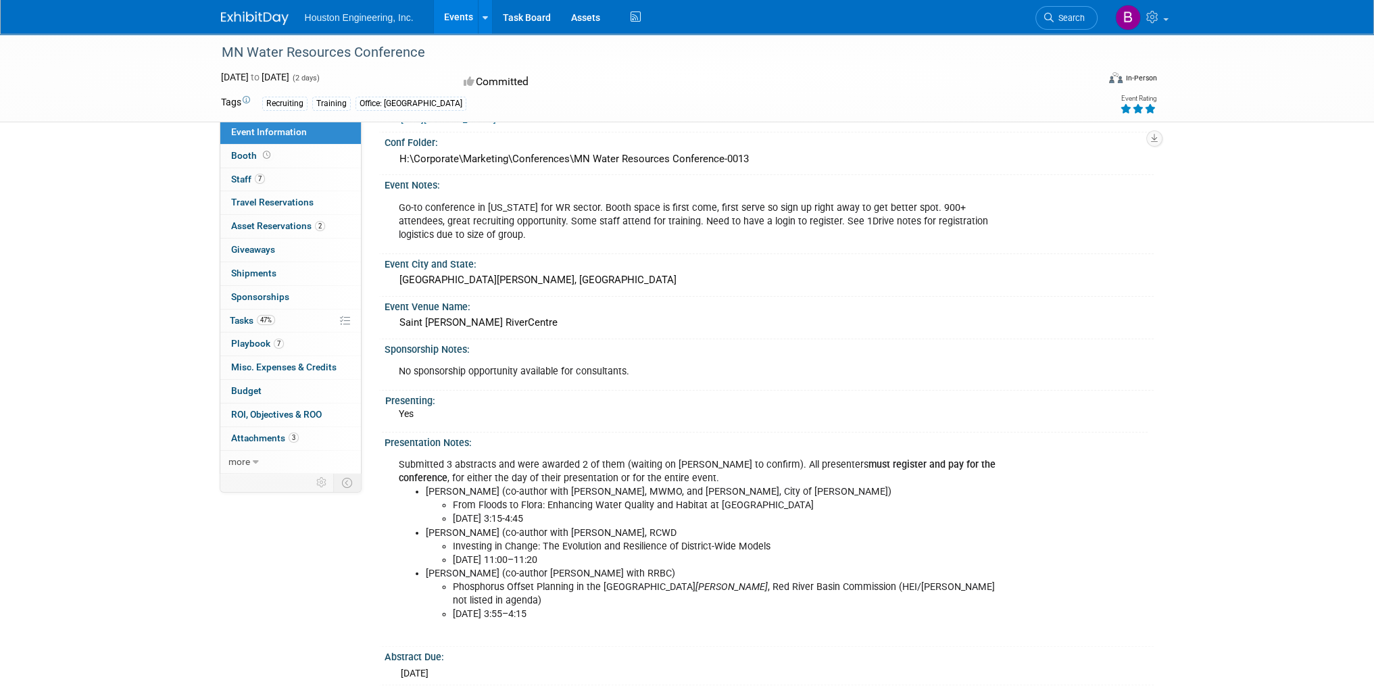
scroll to position [203, 0]
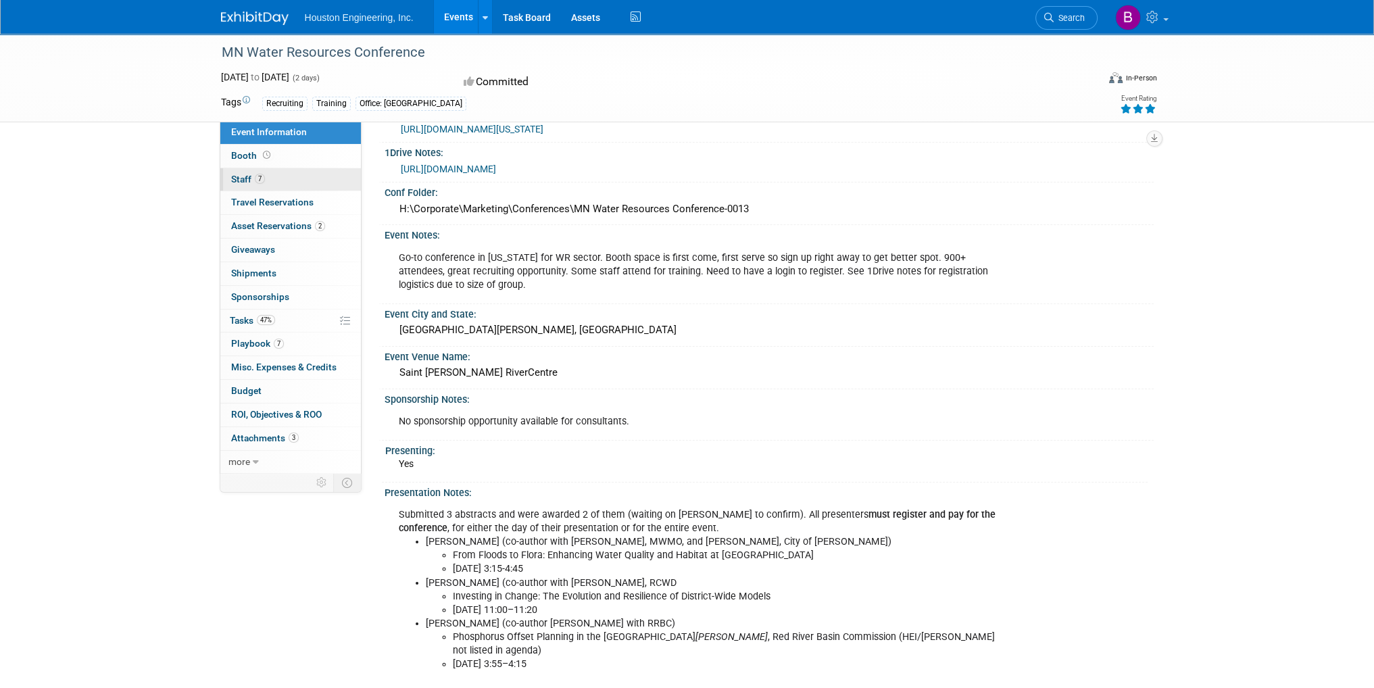
click at [236, 176] on span "Staff 7" at bounding box center [248, 179] width 34 height 11
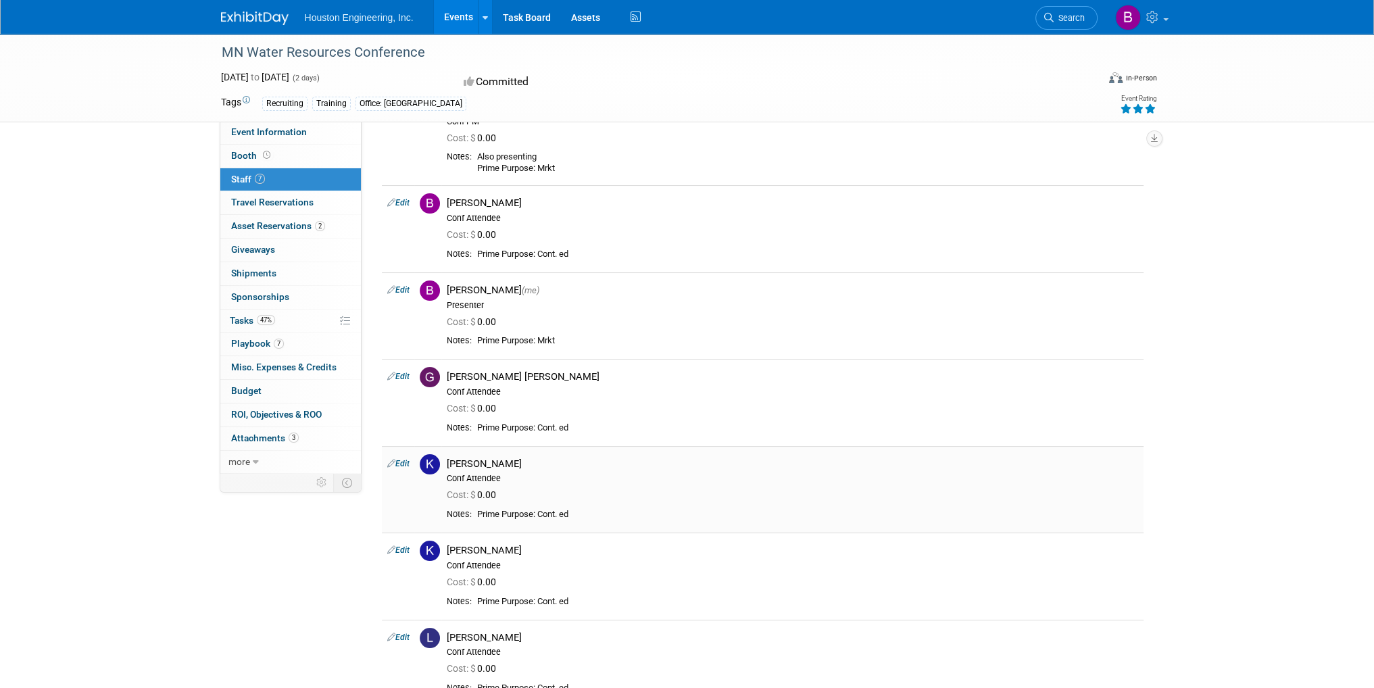
scroll to position [0, 0]
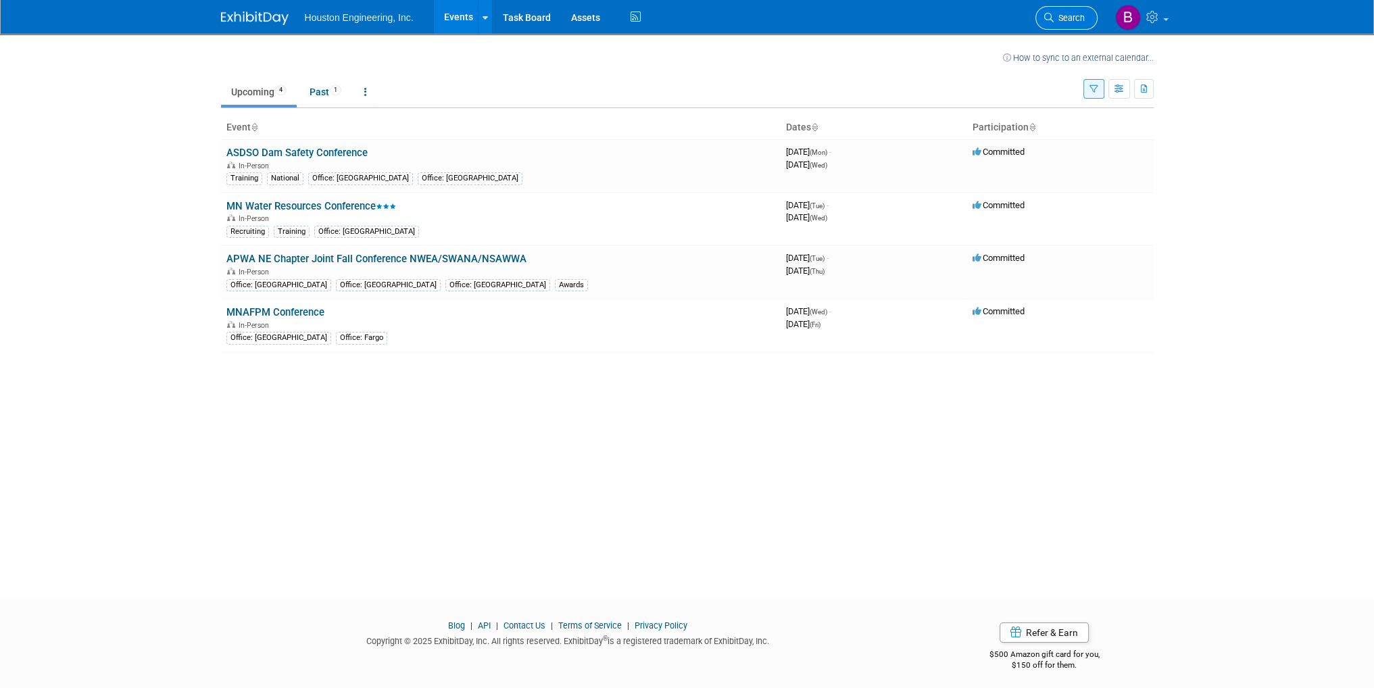
click at [1070, 8] on link "Search" at bounding box center [1066, 18] width 62 height 24
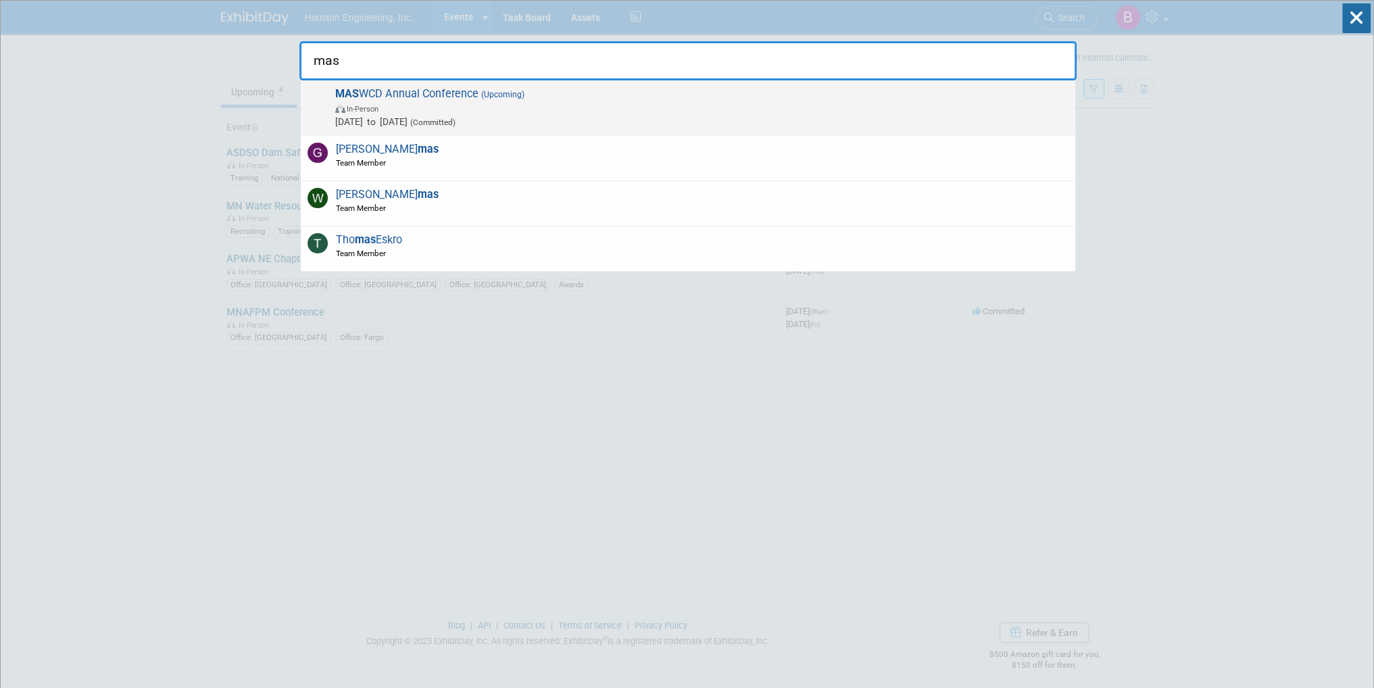
type input "mas"
click at [467, 90] on span "MAS WCD Annual Conference (Upcoming) In-Person [DATE] to [DATE] (Committed)" at bounding box center [699, 107] width 737 height 41
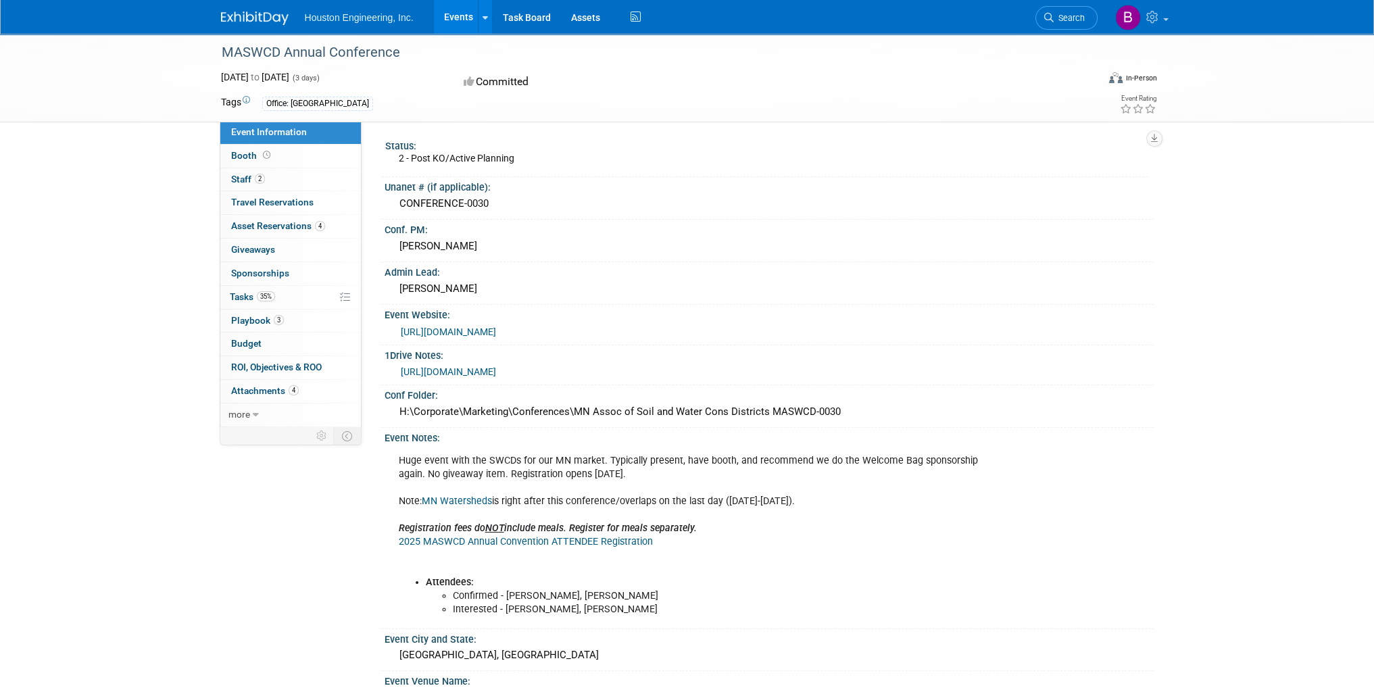
click at [474, 366] on link "[URL][DOMAIN_NAME]" at bounding box center [448, 371] width 95 height 11
drag, startPoint x: 443, startPoint y: 526, endPoint x: 525, endPoint y: 522, distance: 81.9
click at [525, 522] on icon "Registration fees do NOT include meals. Register for meals separately." at bounding box center [548, 527] width 298 height 11
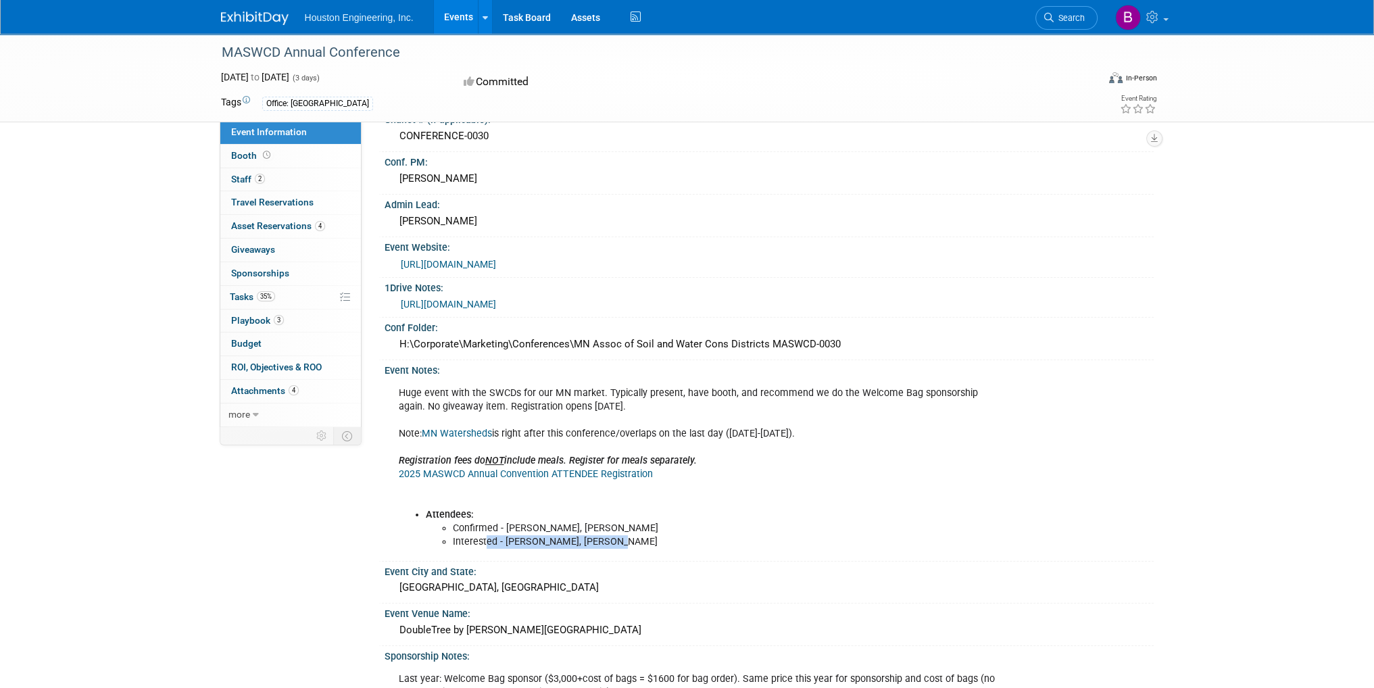
drag, startPoint x: 606, startPoint y: 539, endPoint x: 484, endPoint y: 533, distance: 122.4
click at [484, 535] on li "Interested - Bret Zimmerman, Joe Lewis" at bounding box center [724, 542] width 543 height 14
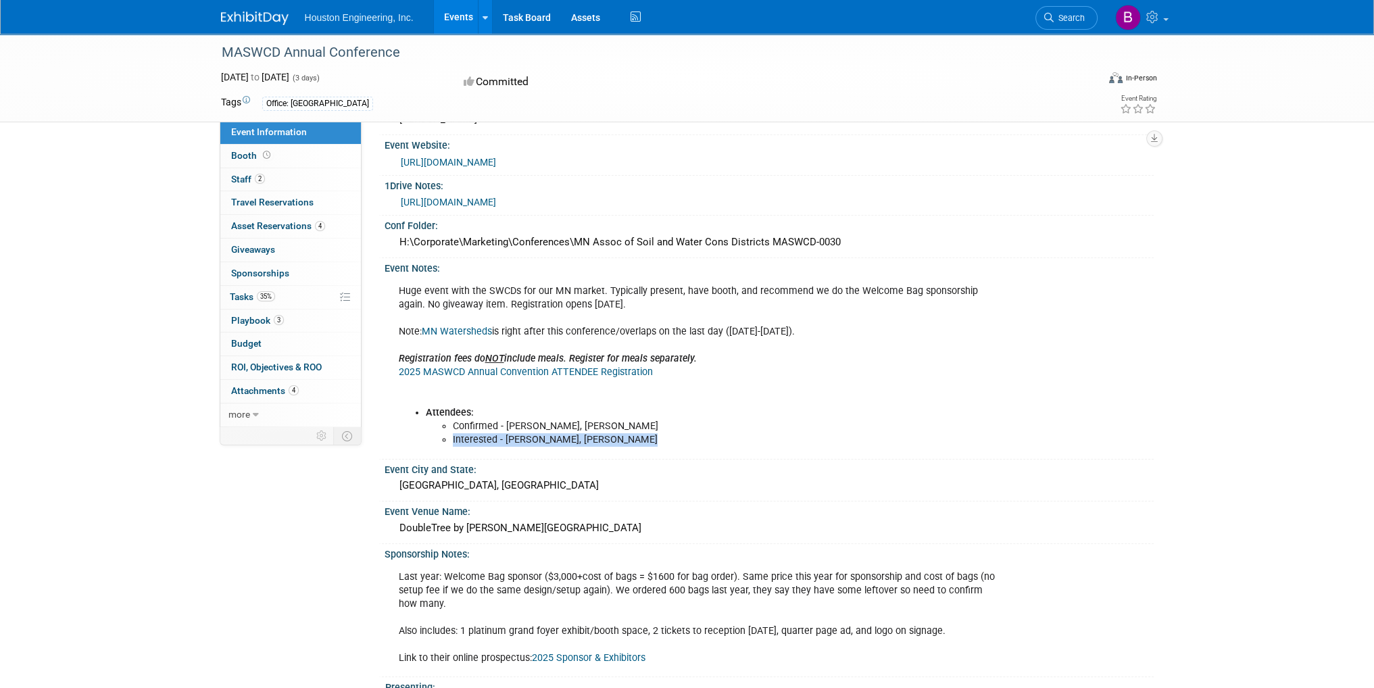
scroll to position [203, 0]
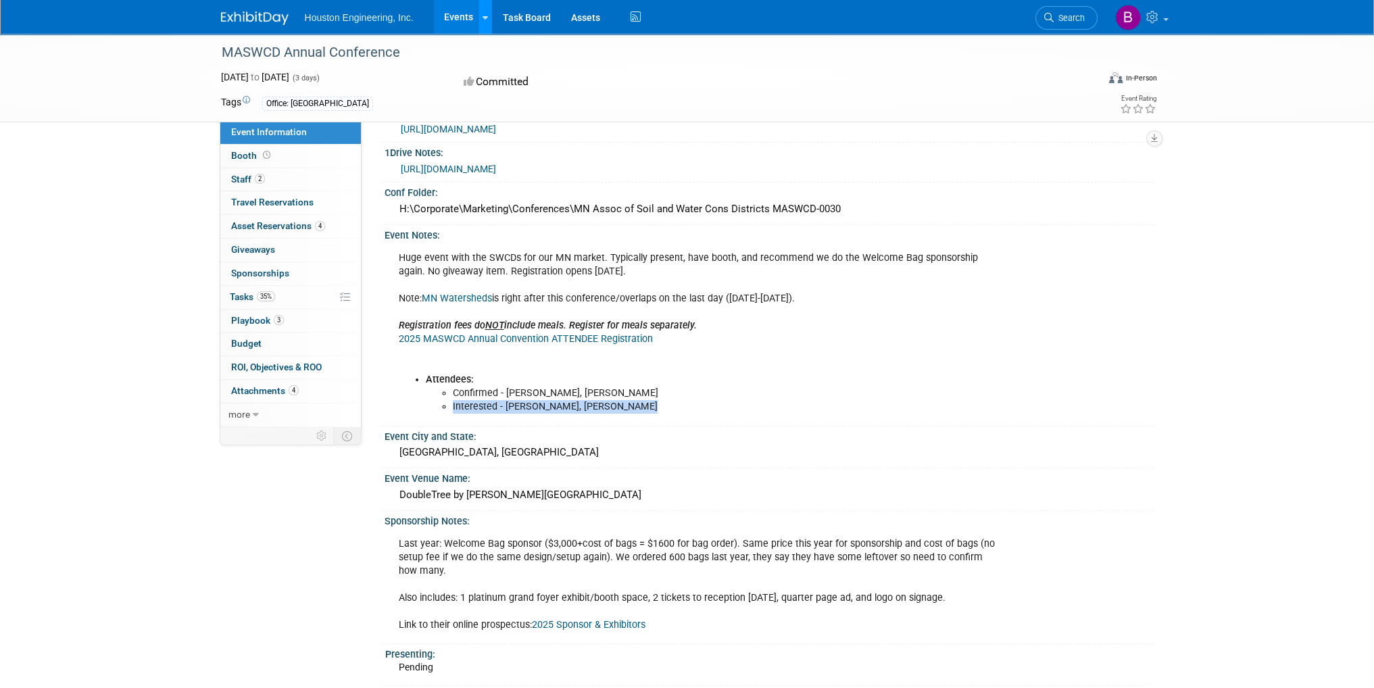
click at [483, 22] on div at bounding box center [484, 17] width 5 height 14
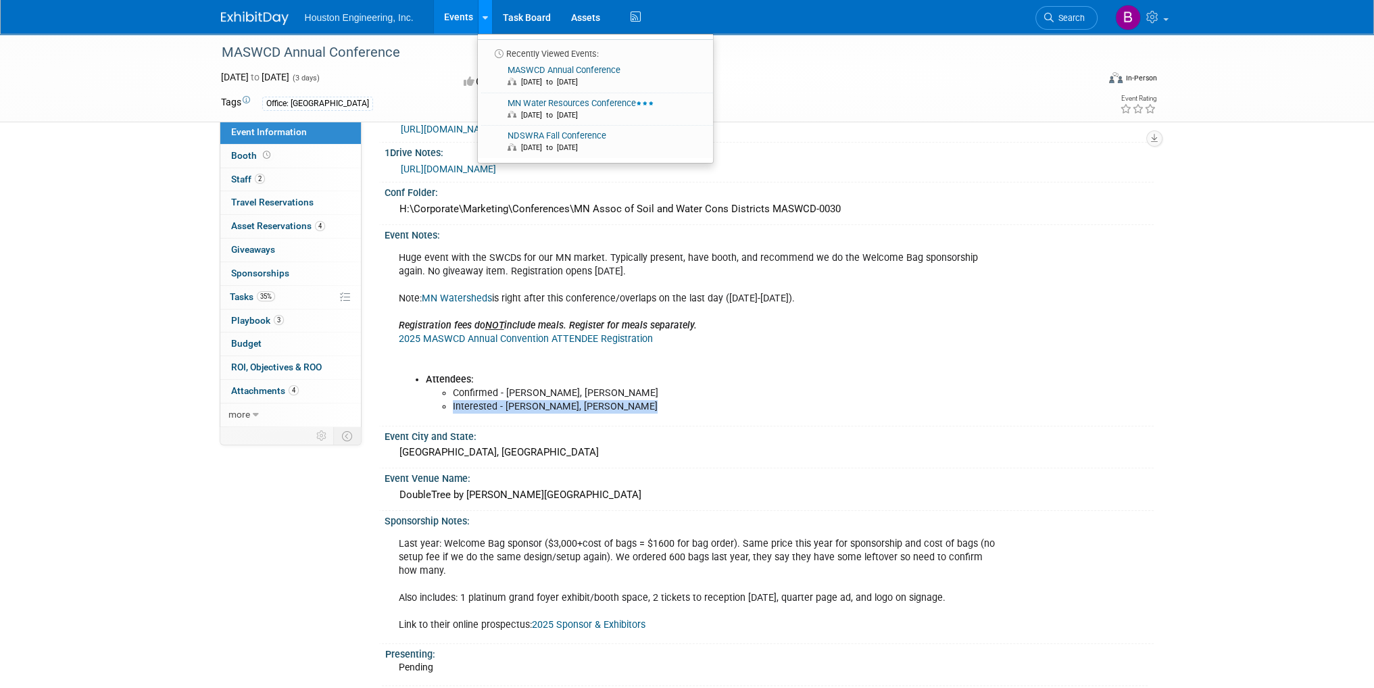
click at [483, 22] on div at bounding box center [484, 17] width 5 height 14
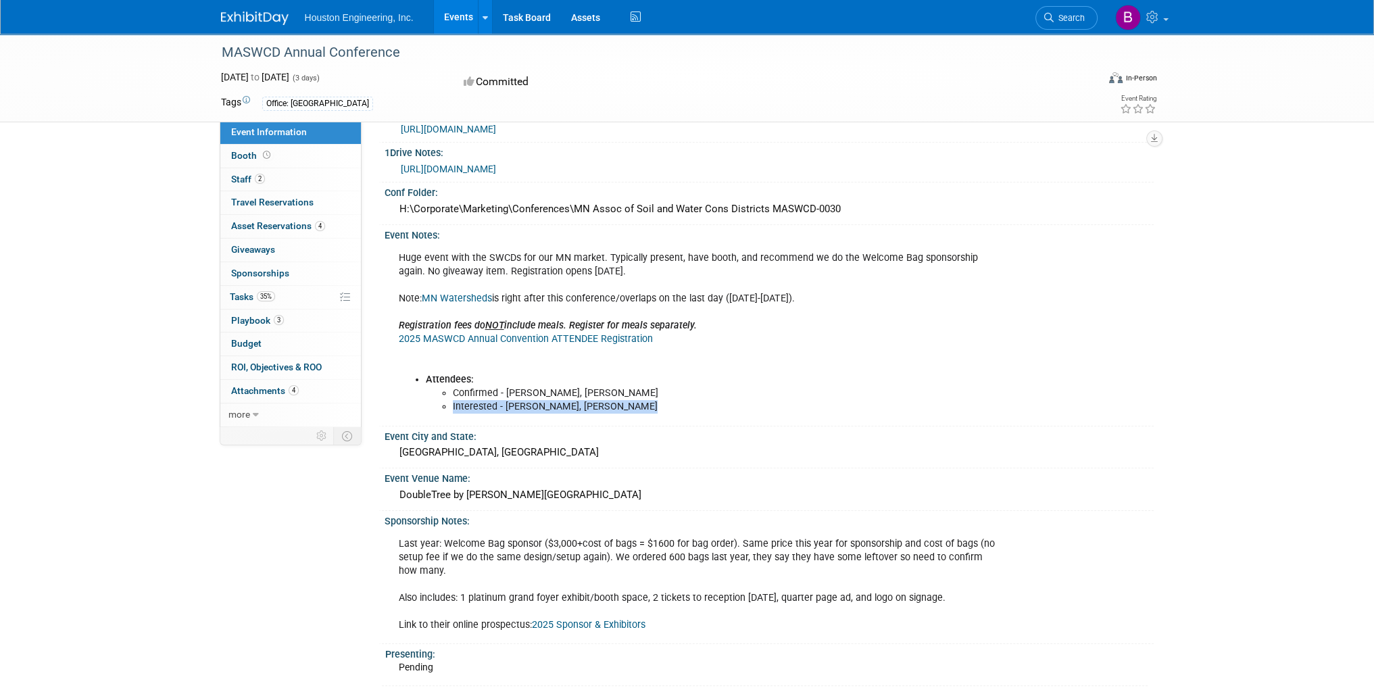
click at [459, 18] on link "Events" at bounding box center [458, 17] width 49 height 34
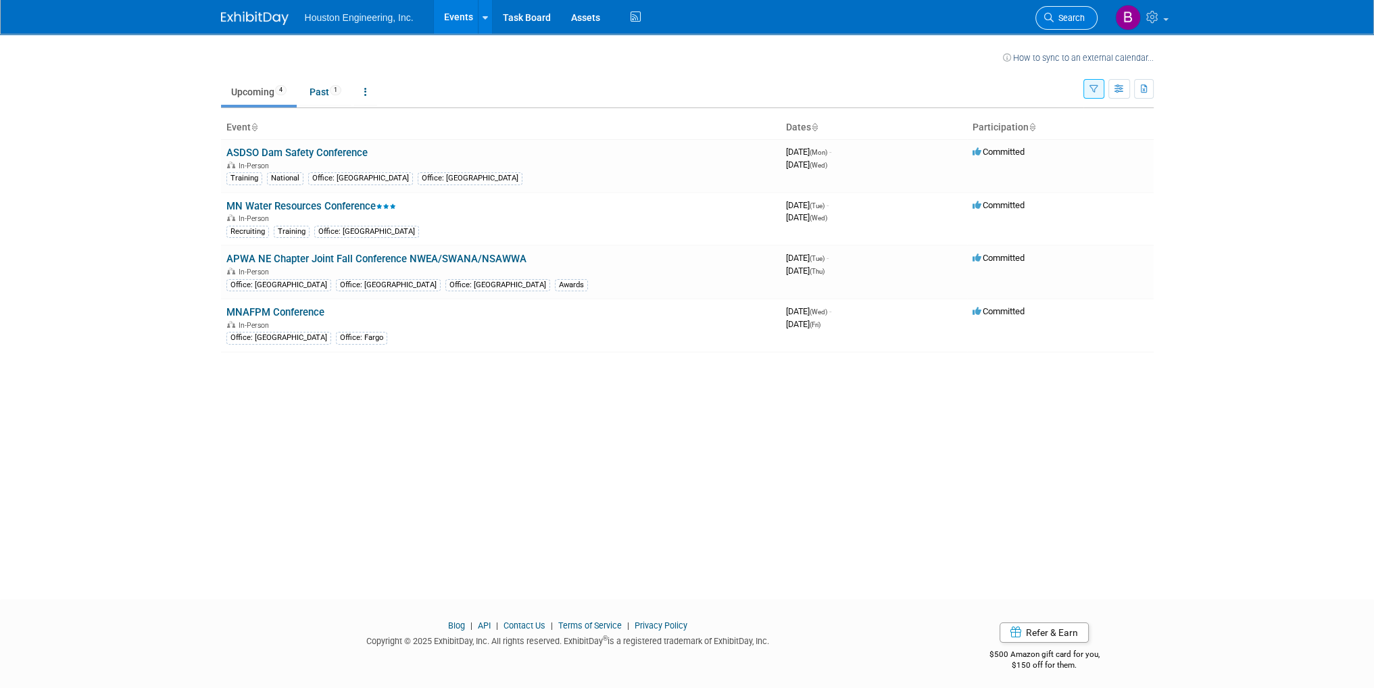
click at [1051, 11] on link "Search" at bounding box center [1066, 18] width 62 height 24
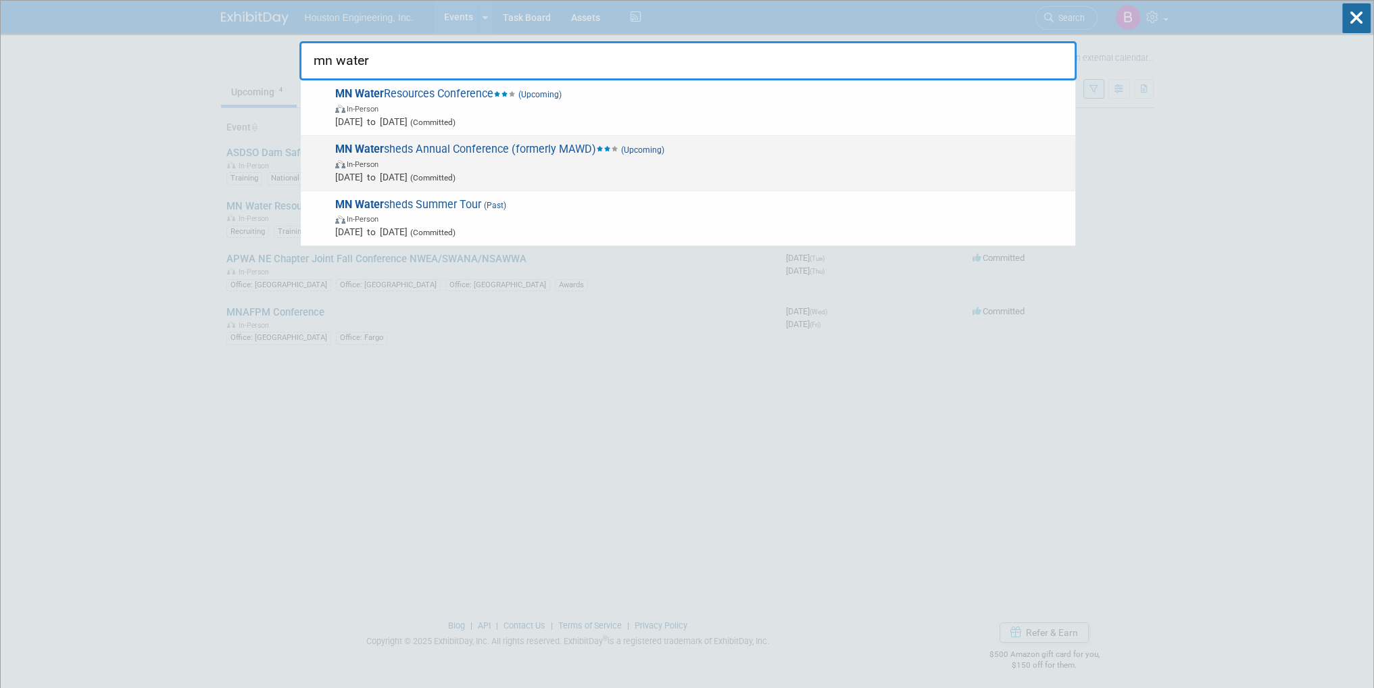
type input "mn water"
click at [487, 157] on span "In-Person" at bounding box center [701, 164] width 733 height 14
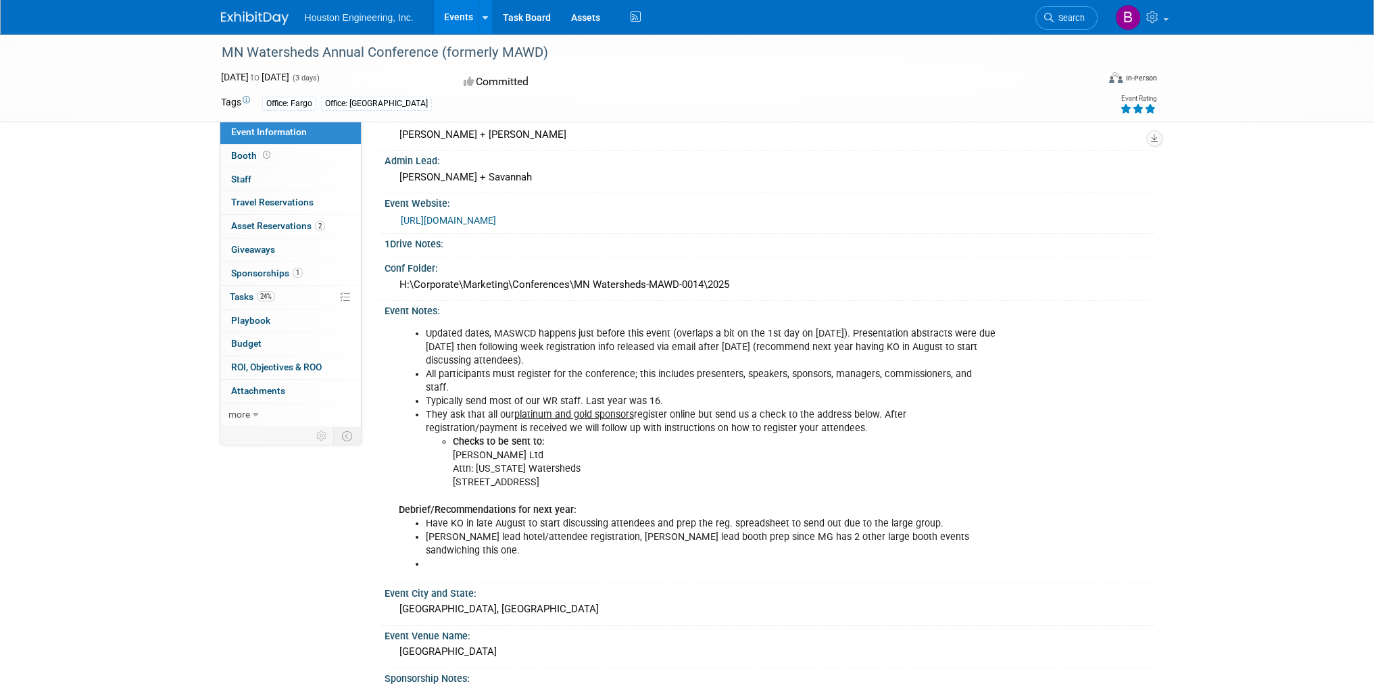
scroll to position [135, 0]
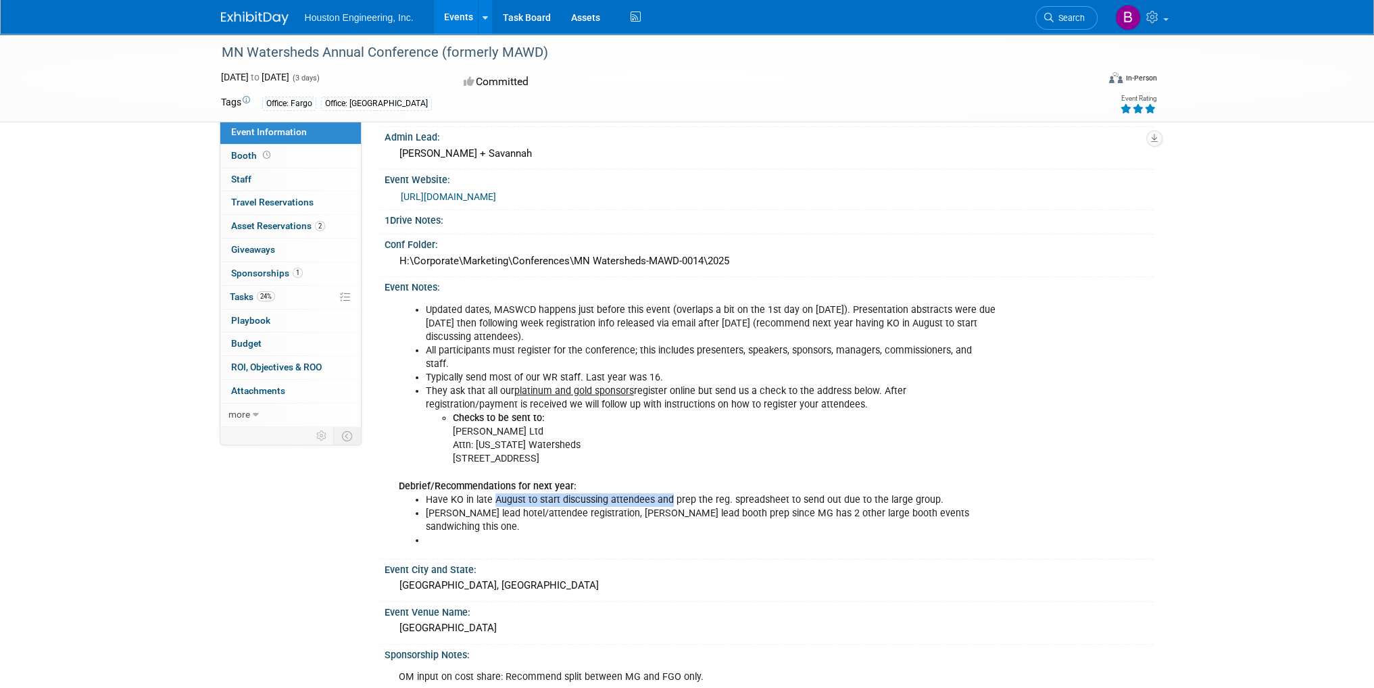
drag, startPoint x: 498, startPoint y: 478, endPoint x: 668, endPoint y: 482, distance: 169.6
click at [668, 493] on li "Have KO in late August to start discussing attendees and prep the reg. spreadsh…" at bounding box center [711, 500] width 570 height 14
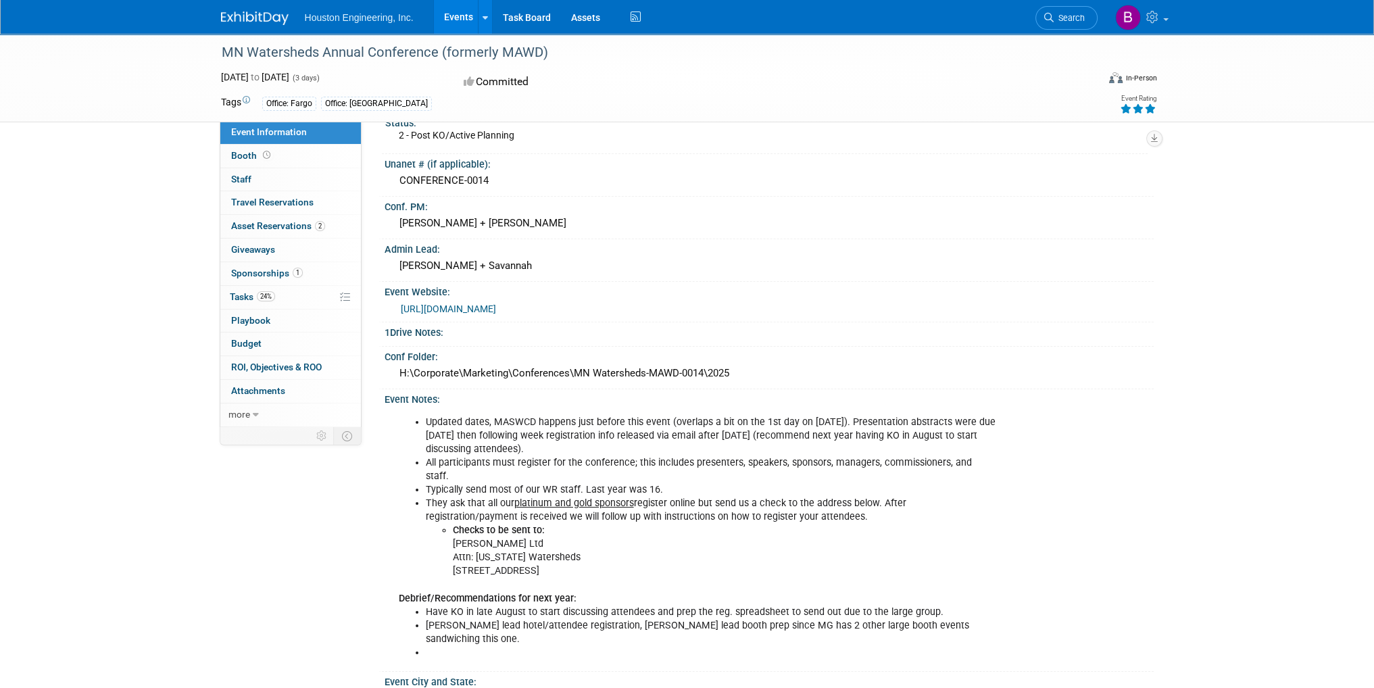
scroll to position [0, 0]
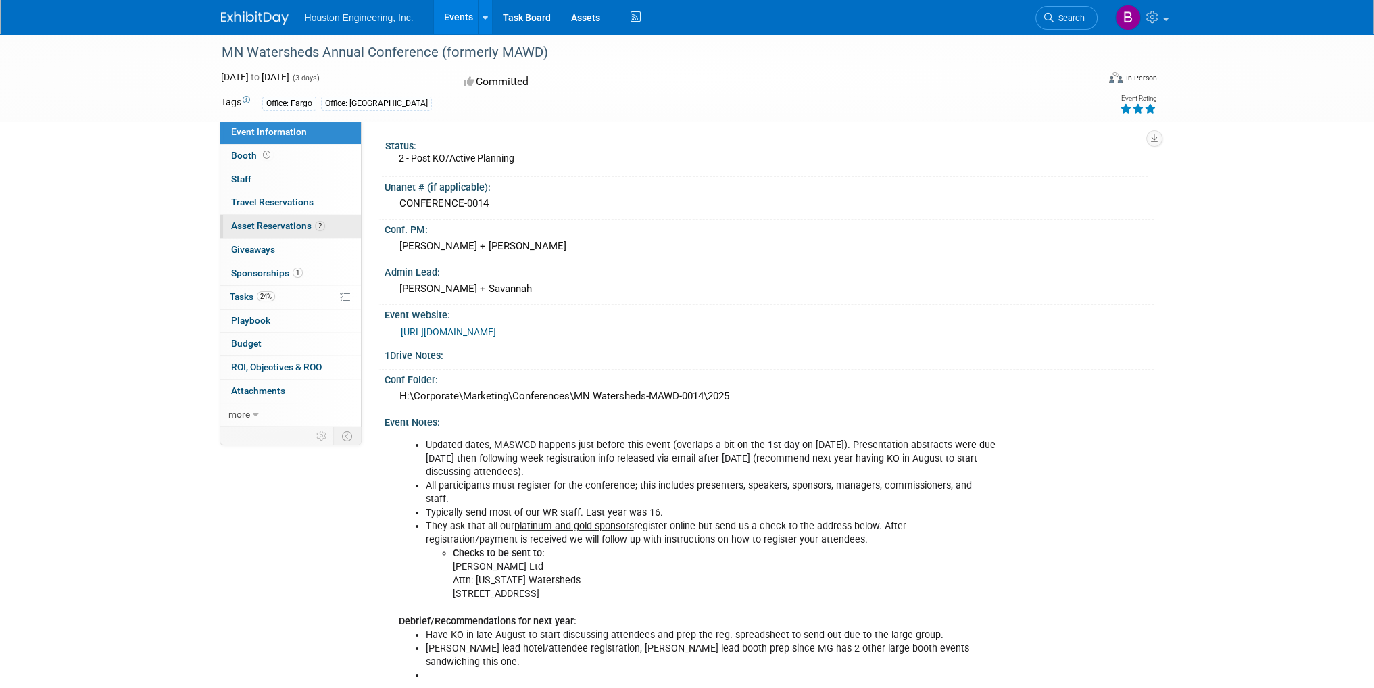
click at [287, 224] on span "Asset Reservations 2" at bounding box center [278, 225] width 94 height 11
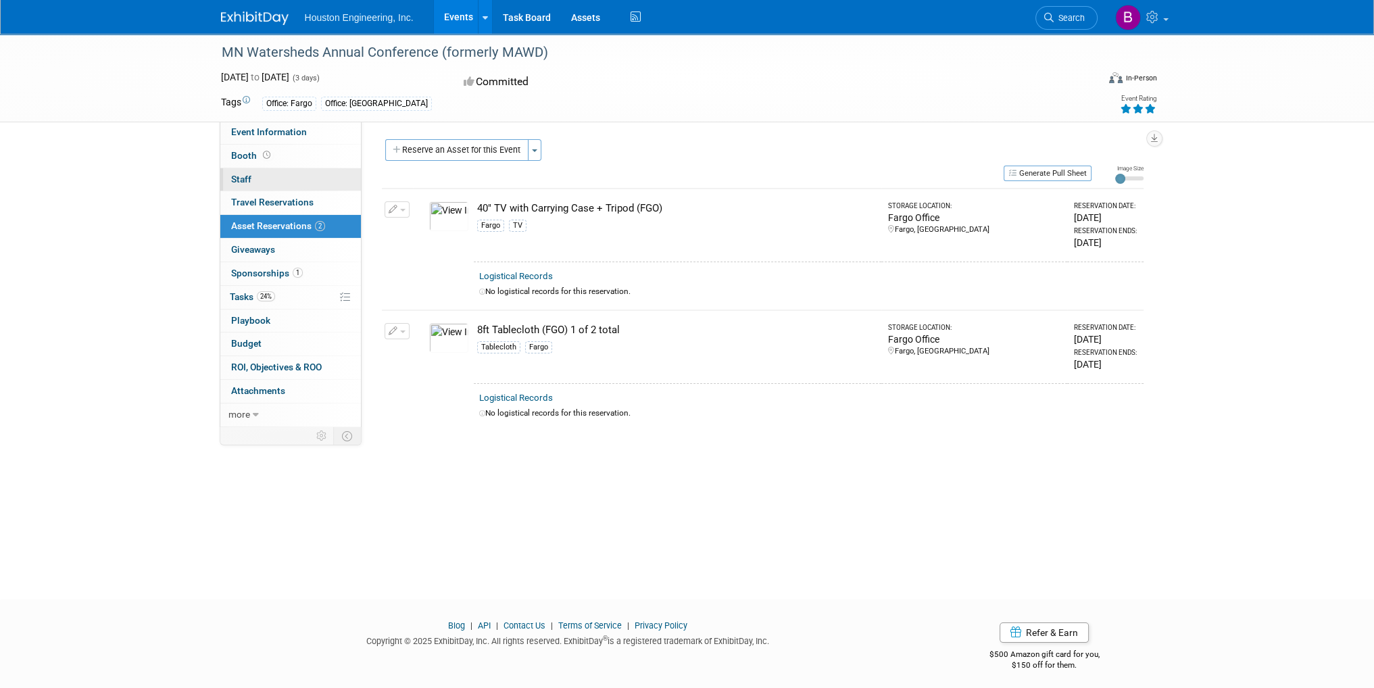
click at [291, 182] on link "0 Staff 0" at bounding box center [290, 179] width 141 height 23
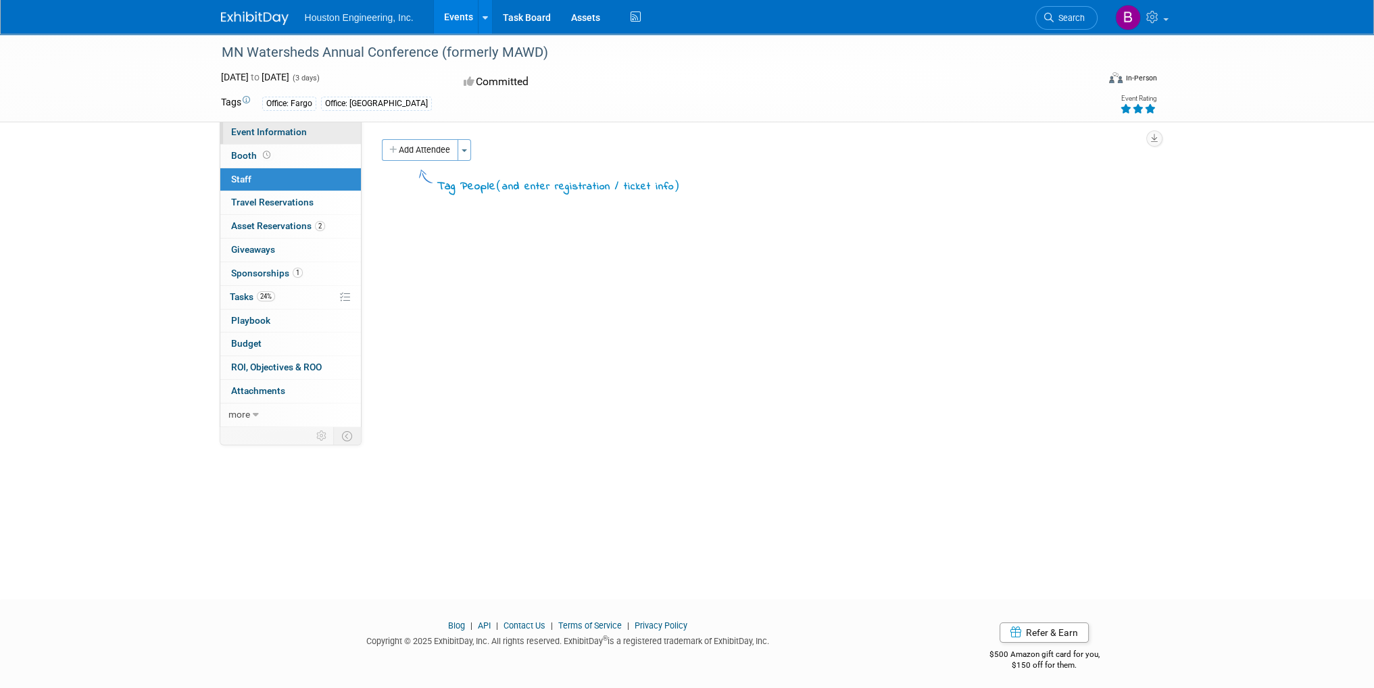
click at [312, 136] on link "Event Information" at bounding box center [290, 132] width 141 height 23
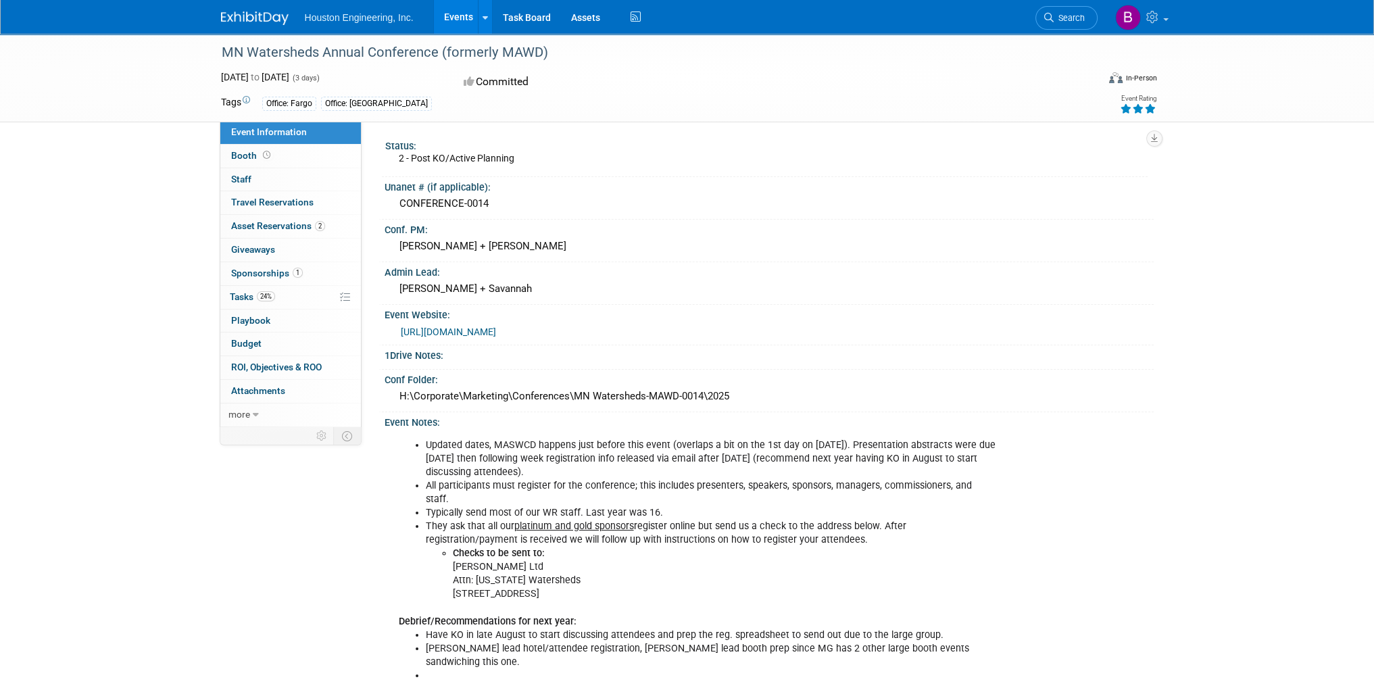
drag, startPoint x: 537, startPoint y: 249, endPoint x: 397, endPoint y: 249, distance: 139.9
click at [397, 249] on div "Erik Jones + Chris Otterness" at bounding box center [769, 246] width 749 height 21
click at [316, 322] on link "0 Playbook 0" at bounding box center [290, 320] width 141 height 23
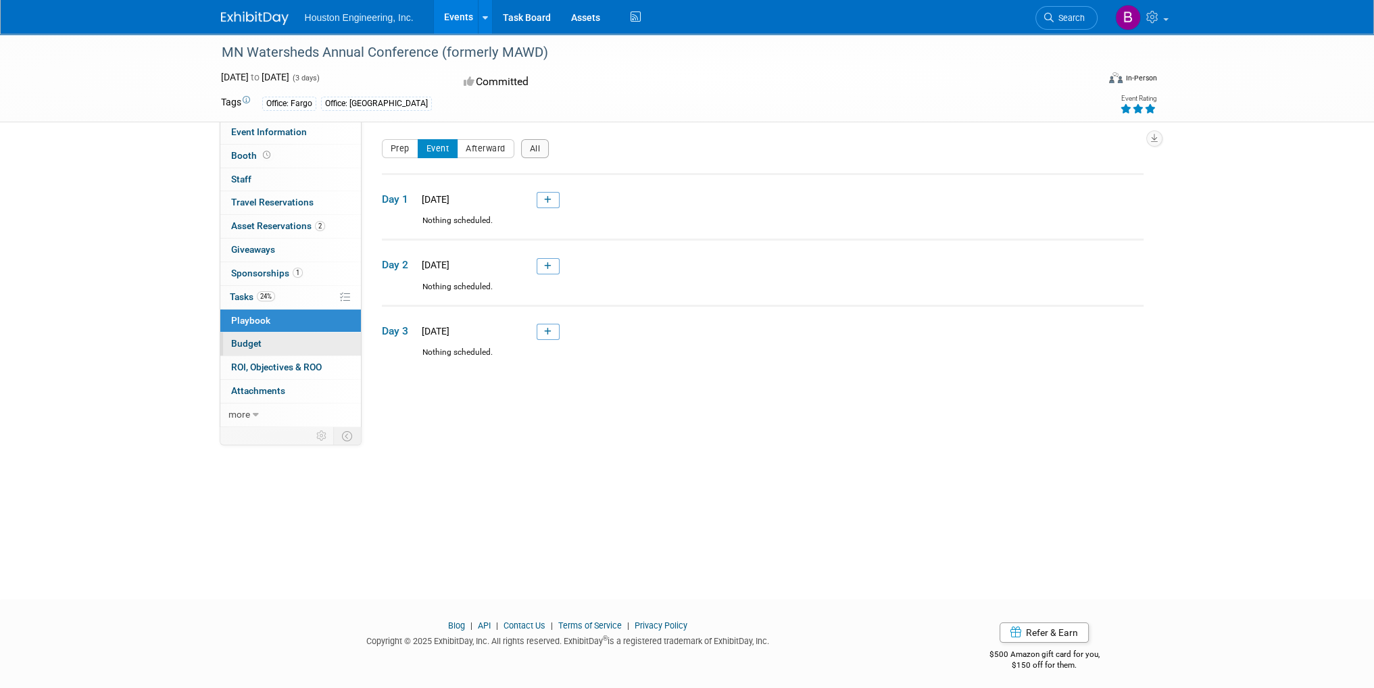
click at [309, 339] on link "Budget" at bounding box center [290, 343] width 141 height 23
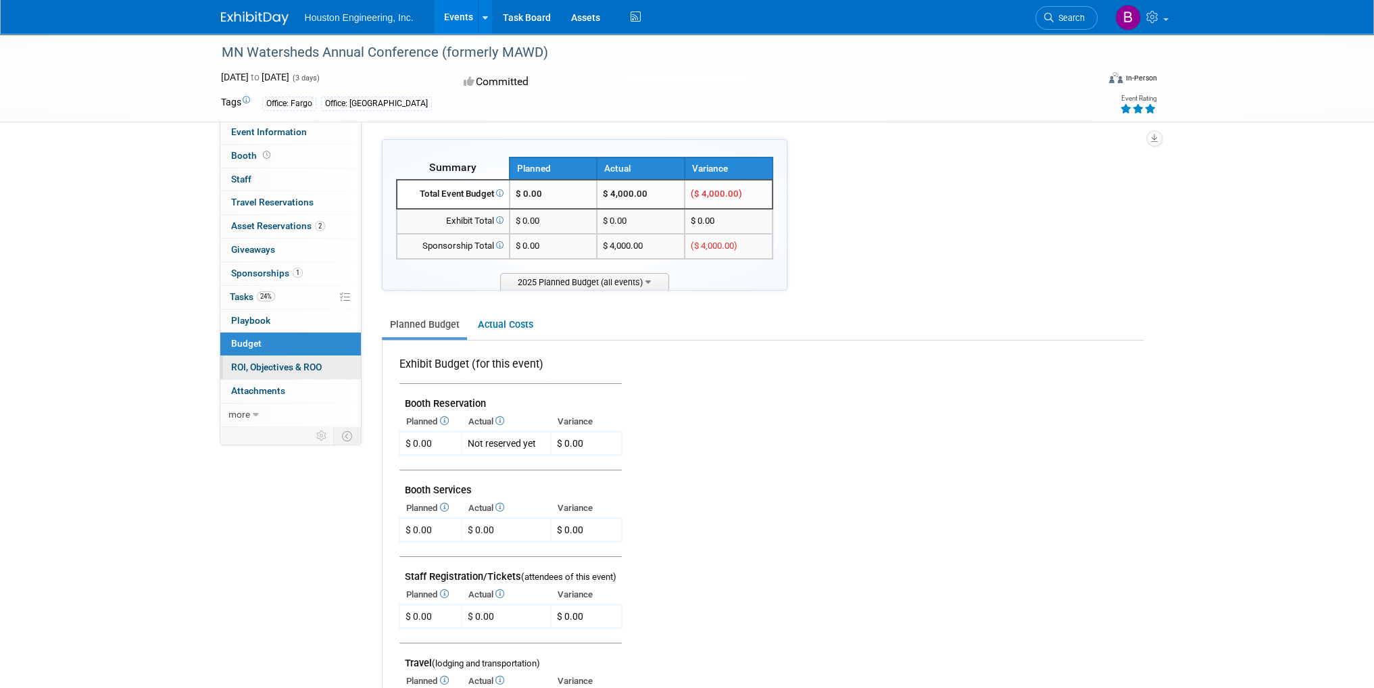
click at [305, 362] on span "ROI, Objectives & ROO 0" at bounding box center [276, 366] width 91 height 11
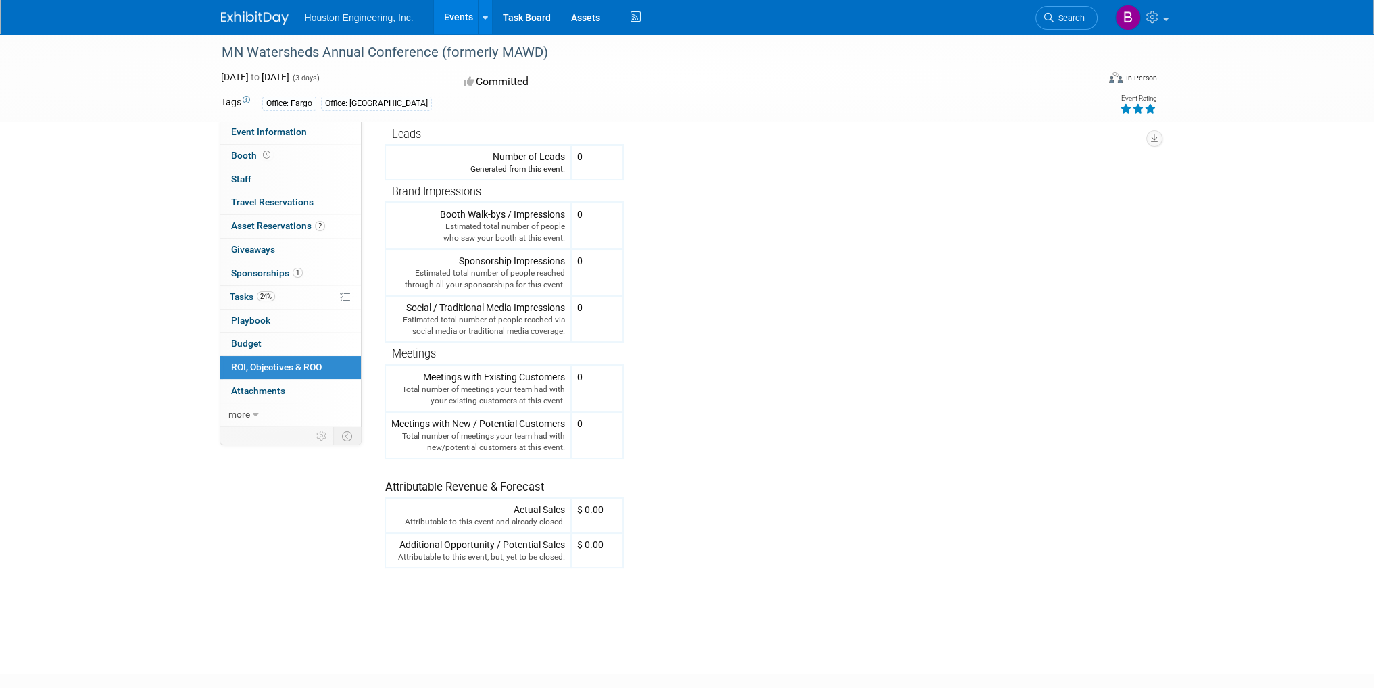
scroll to position [203, 0]
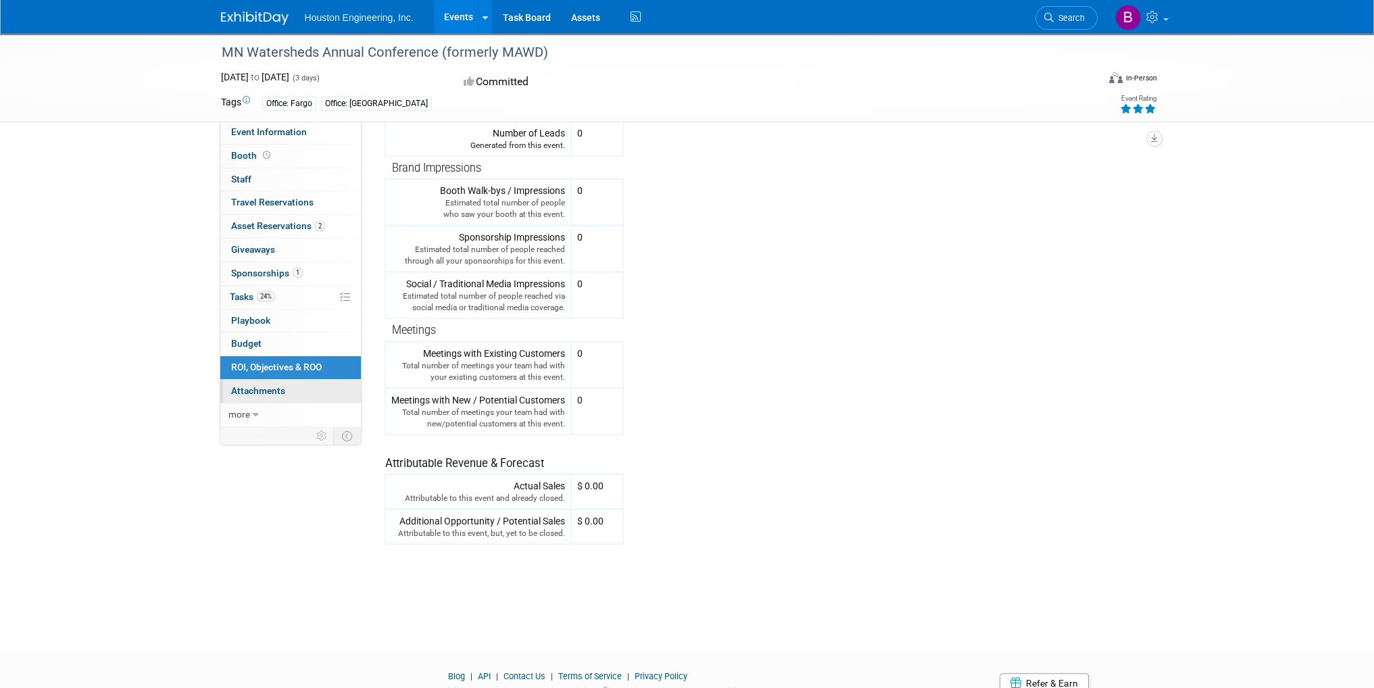
click at [321, 389] on link "0 Attachments 0" at bounding box center [290, 391] width 141 height 23
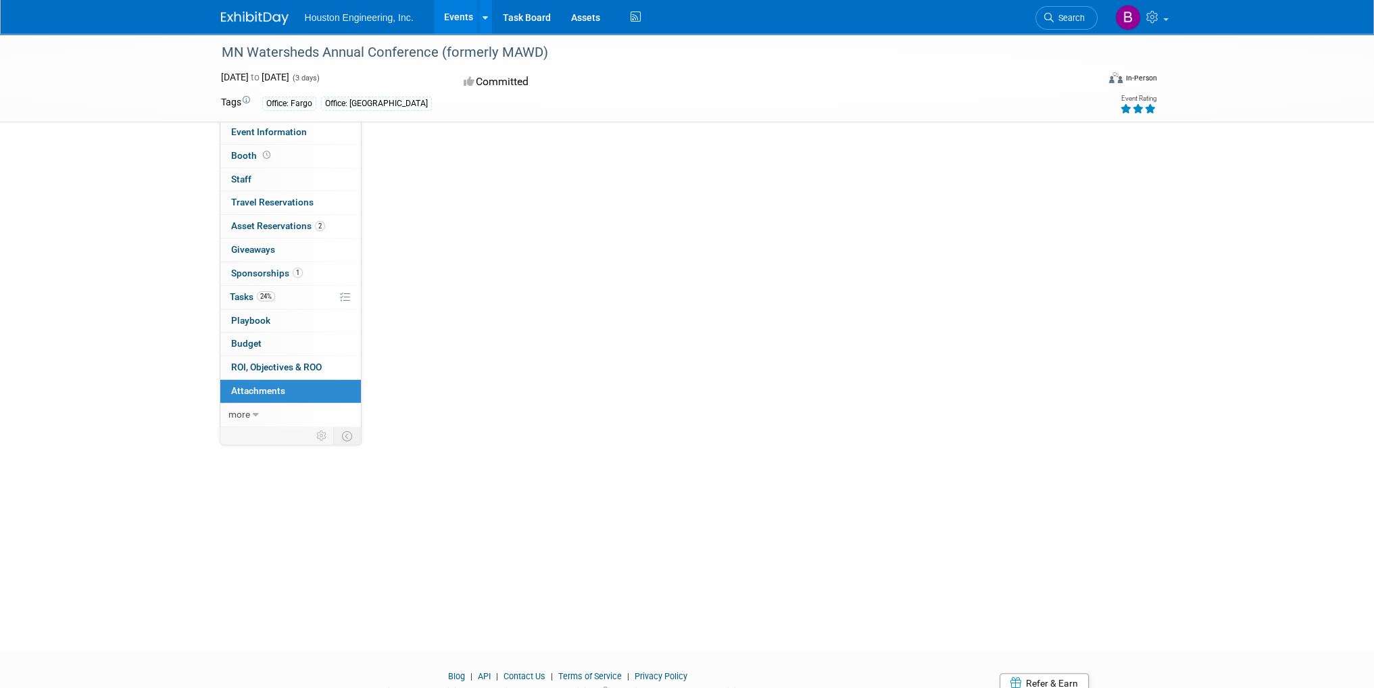
scroll to position [0, 0]
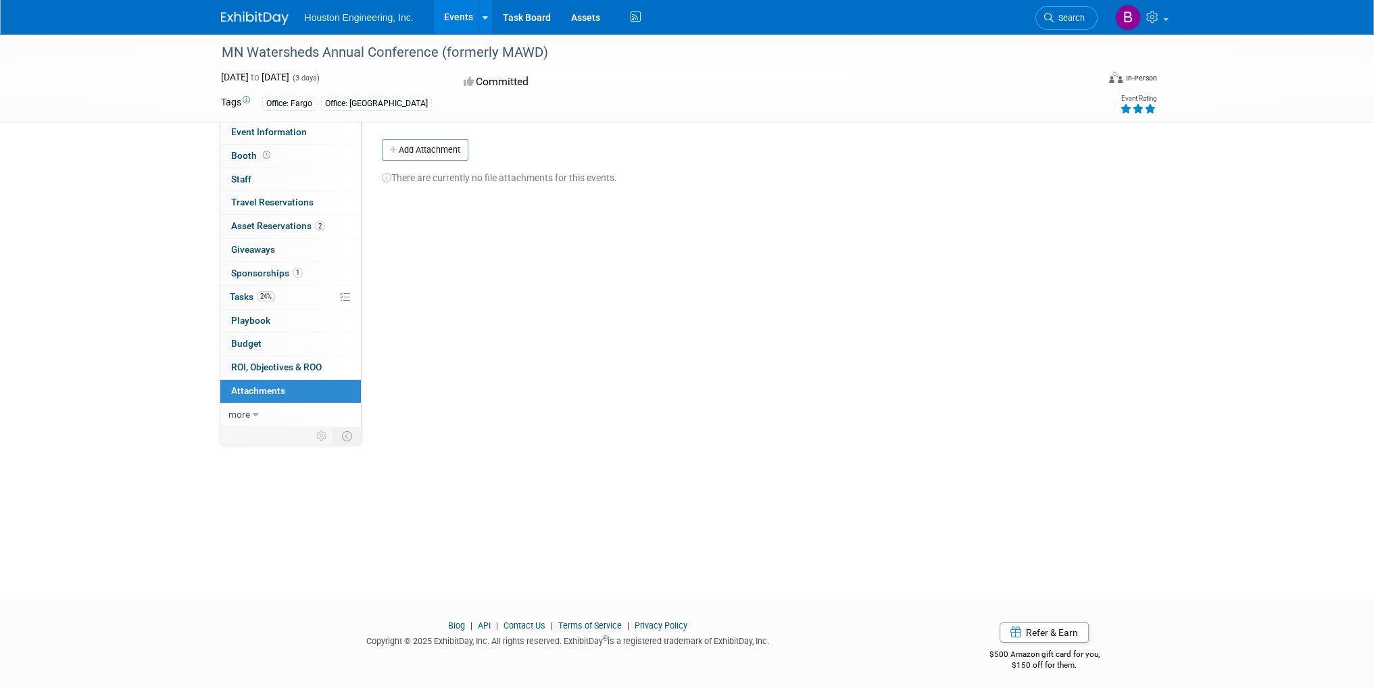
click at [468, 23] on link "Events" at bounding box center [458, 17] width 49 height 34
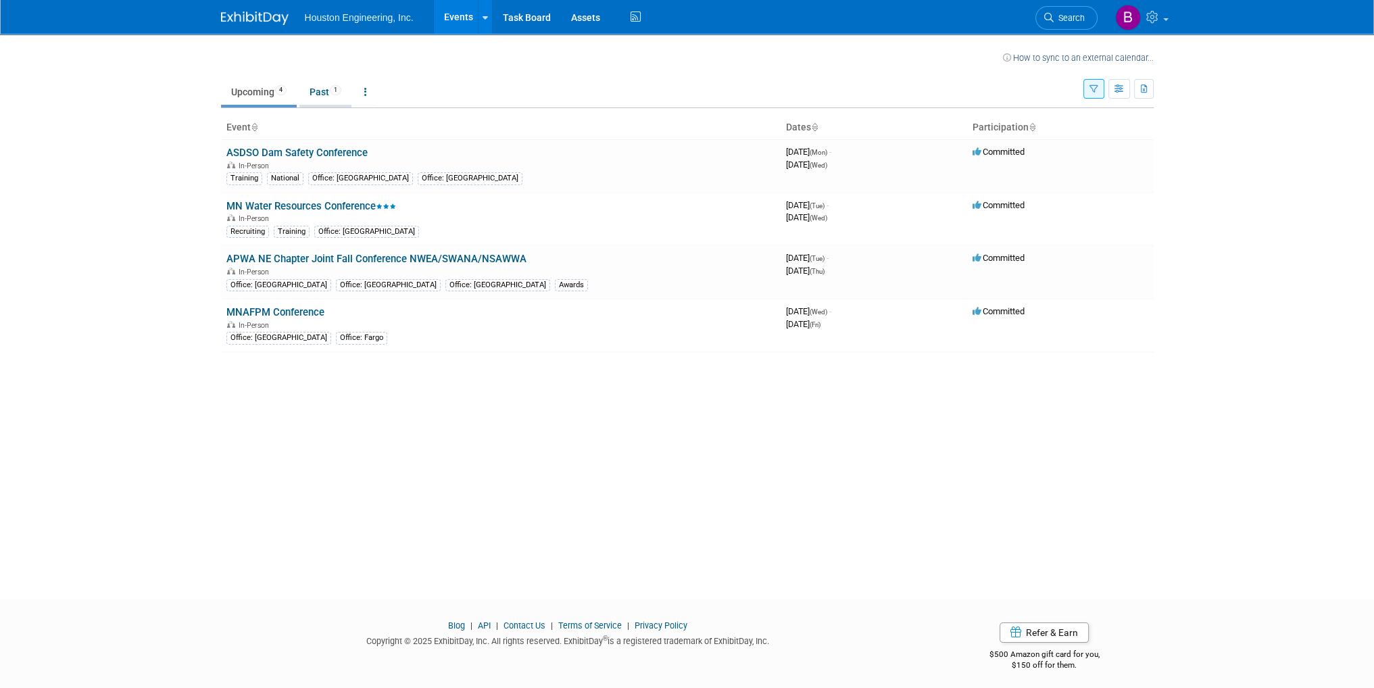
click at [315, 91] on link "Past 1" at bounding box center [325, 92] width 52 height 26
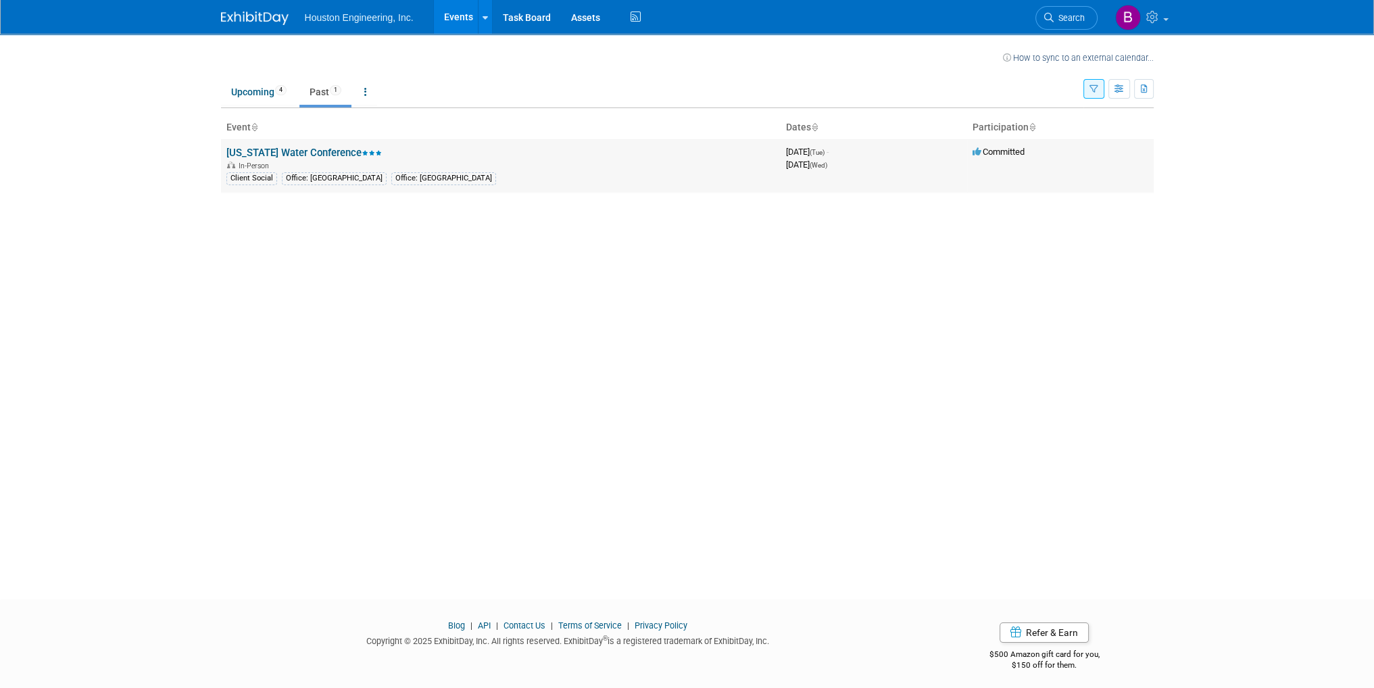
click at [316, 148] on link "[US_STATE] Water Conference" at bounding box center [303, 153] width 155 height 12
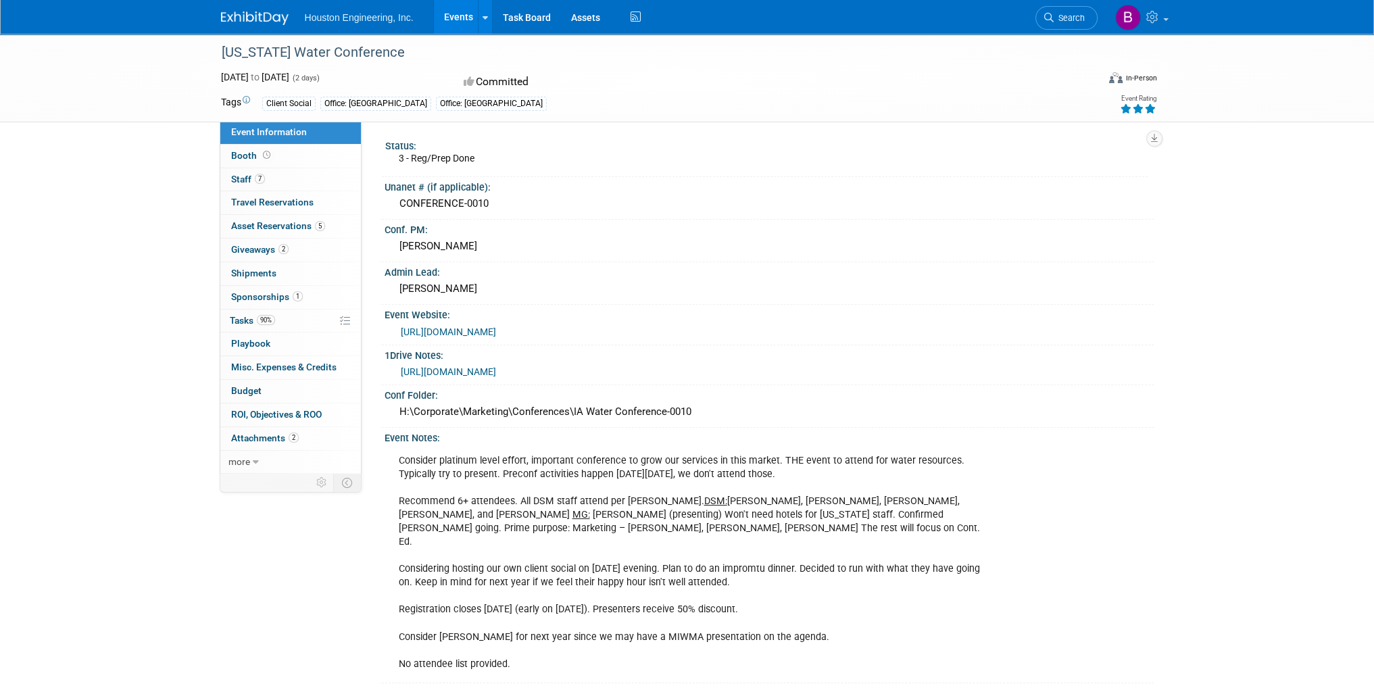
click at [741, 361] on div "https://houstoneng-my.sharepoint.com/:x:/p/hjoarnt/Eb3yN8WJmDpKrSSMhx-gW1oBu_N7…" at bounding box center [769, 370] width 749 height 19
click at [496, 366] on link "https://houstoneng-my.sharepoint.com/:x:/p/hjoarnt/Eb3yN8WJmDpKrSSMhx-gW1oBu_N7…" at bounding box center [448, 371] width 95 height 11
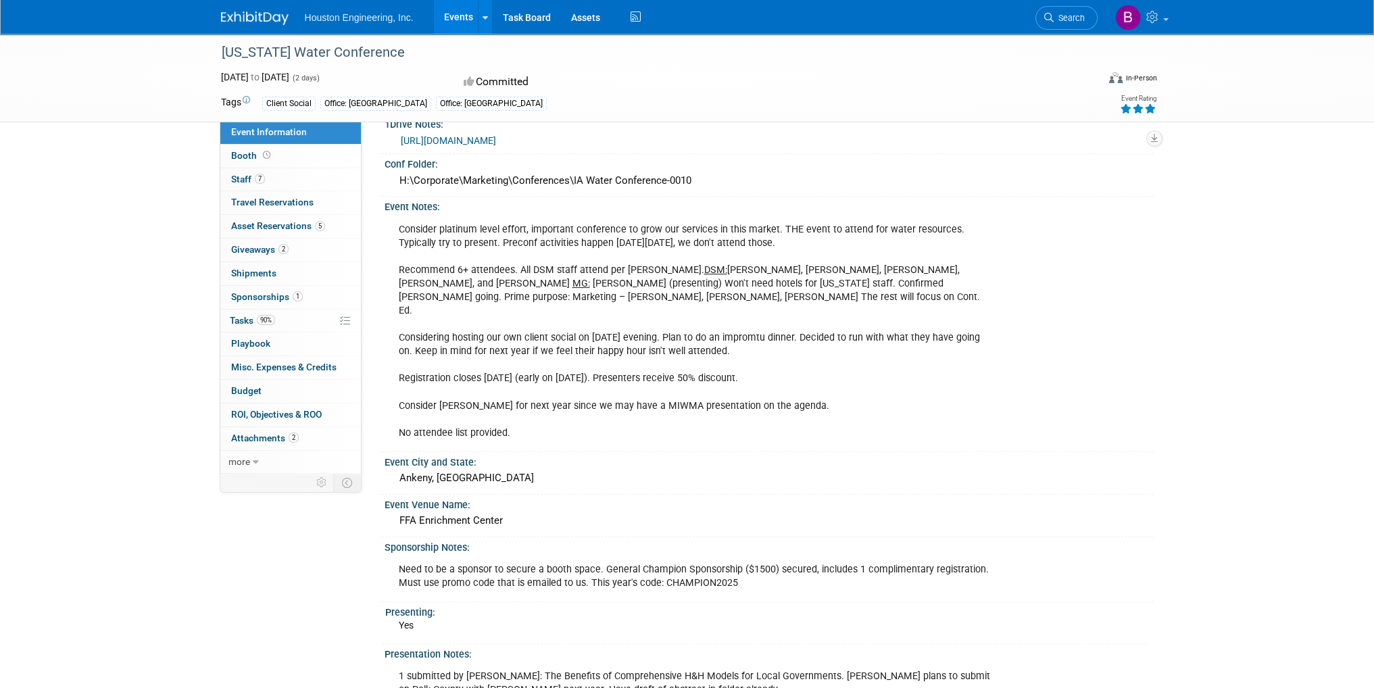
scroll to position [176, 0]
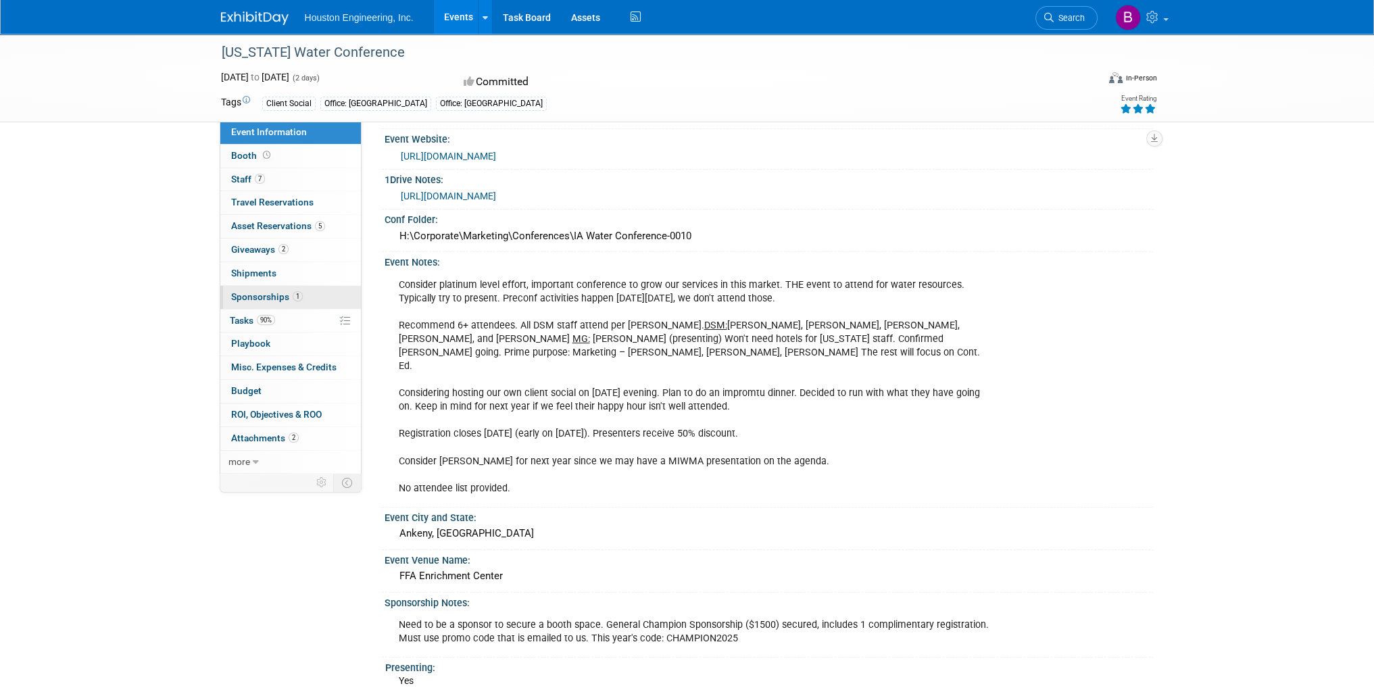
click at [278, 291] on span "Sponsorships 1" at bounding box center [267, 296] width 72 height 11
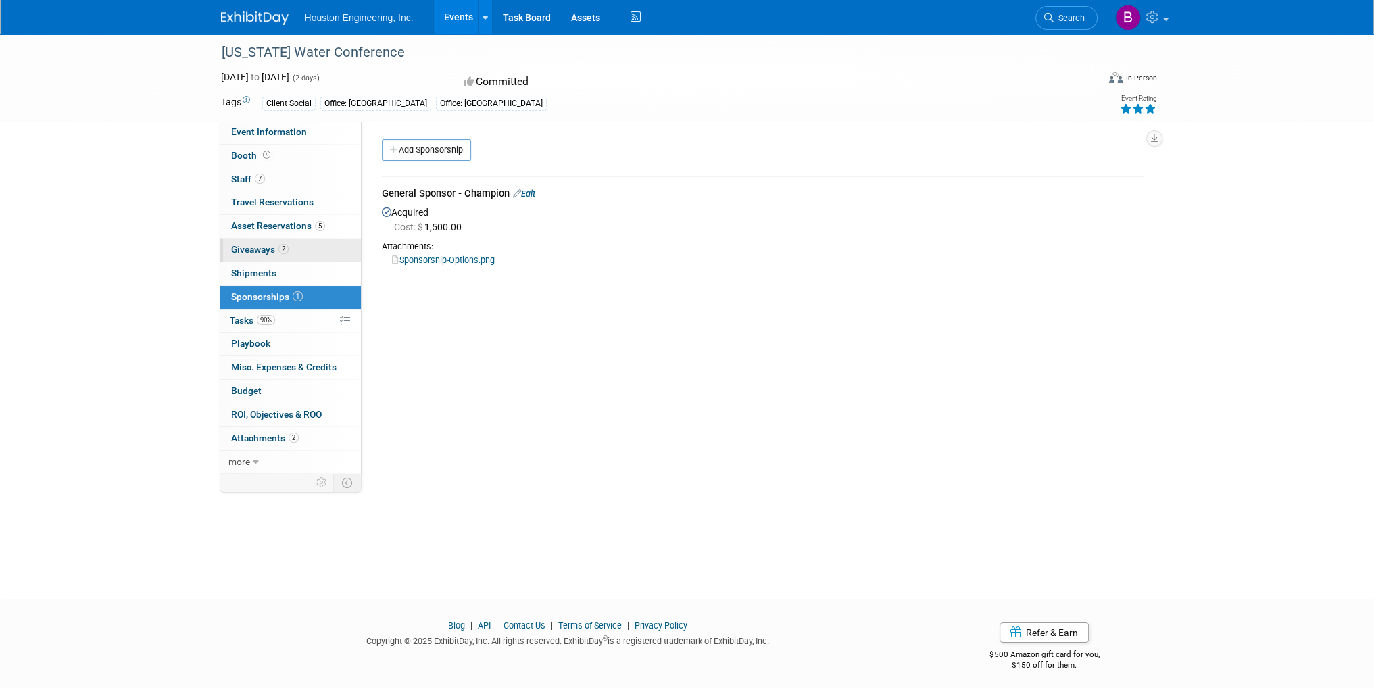
click at [285, 256] on link "2 Giveaways 2" at bounding box center [290, 250] width 141 height 23
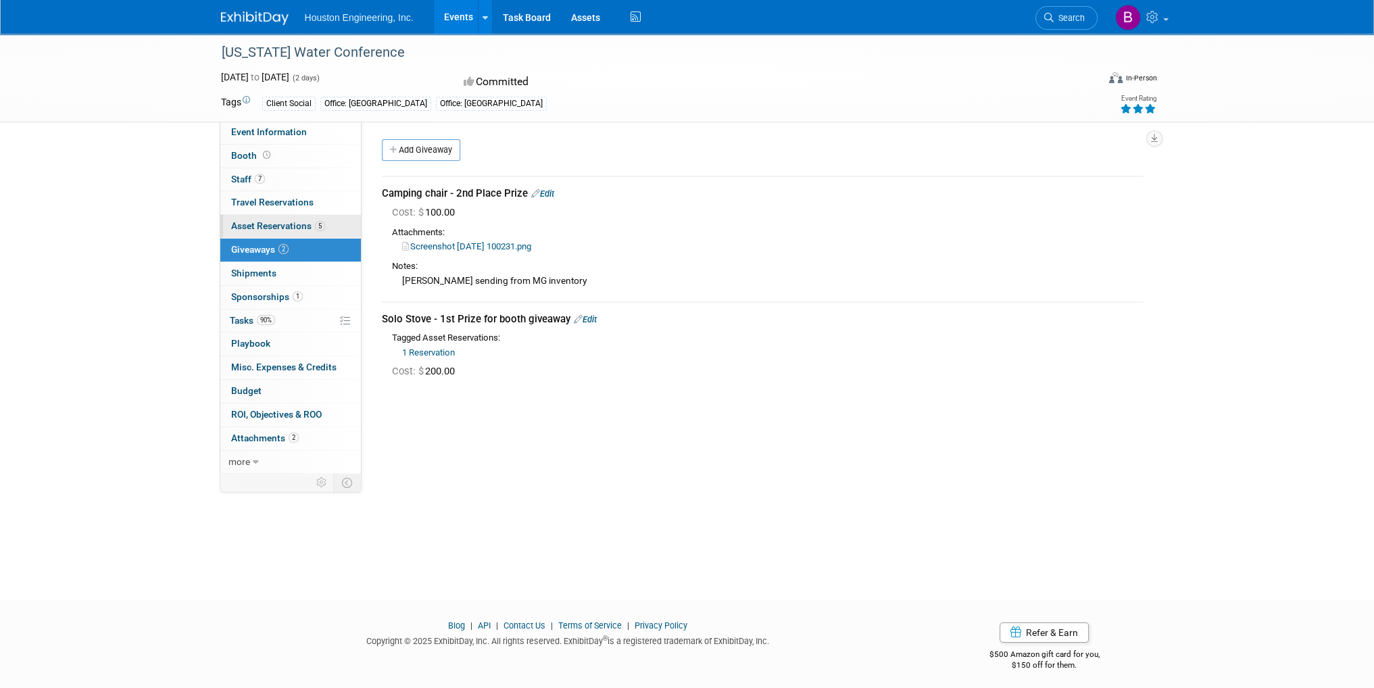
click at [251, 225] on span "Asset Reservations 5" at bounding box center [278, 225] width 94 height 11
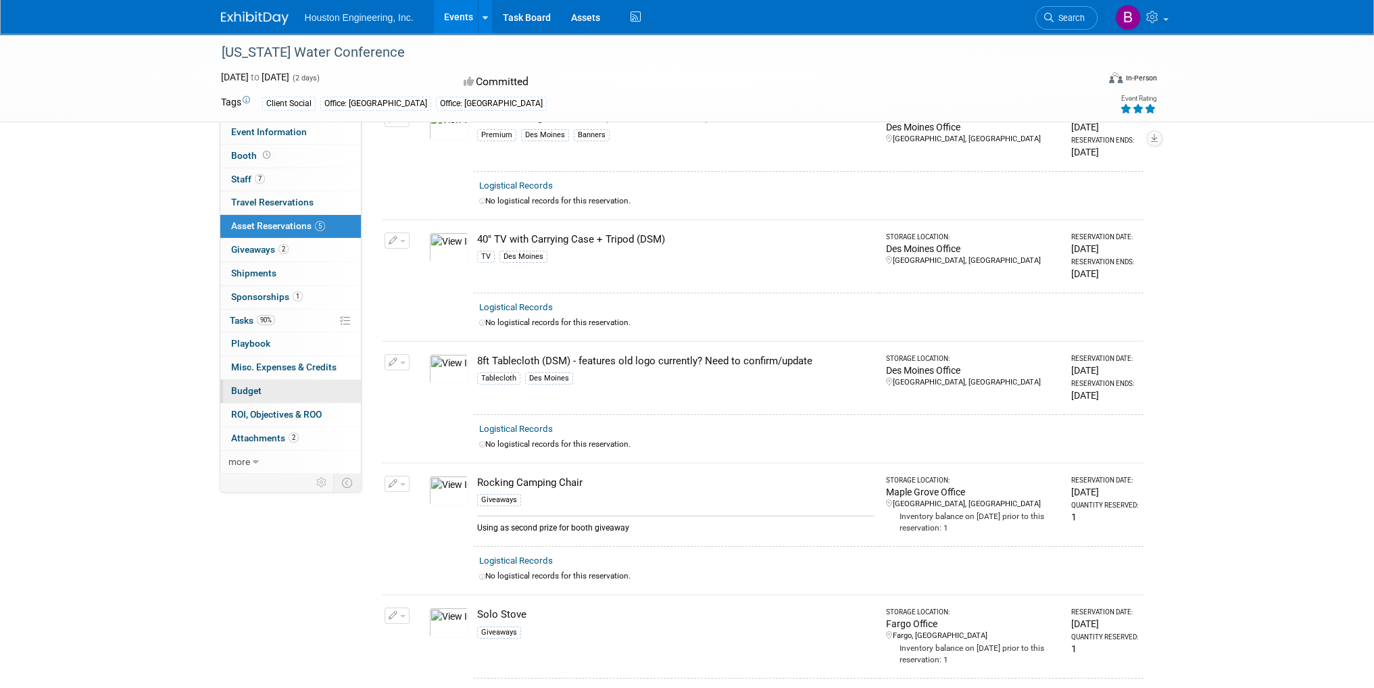
scroll to position [68, 0]
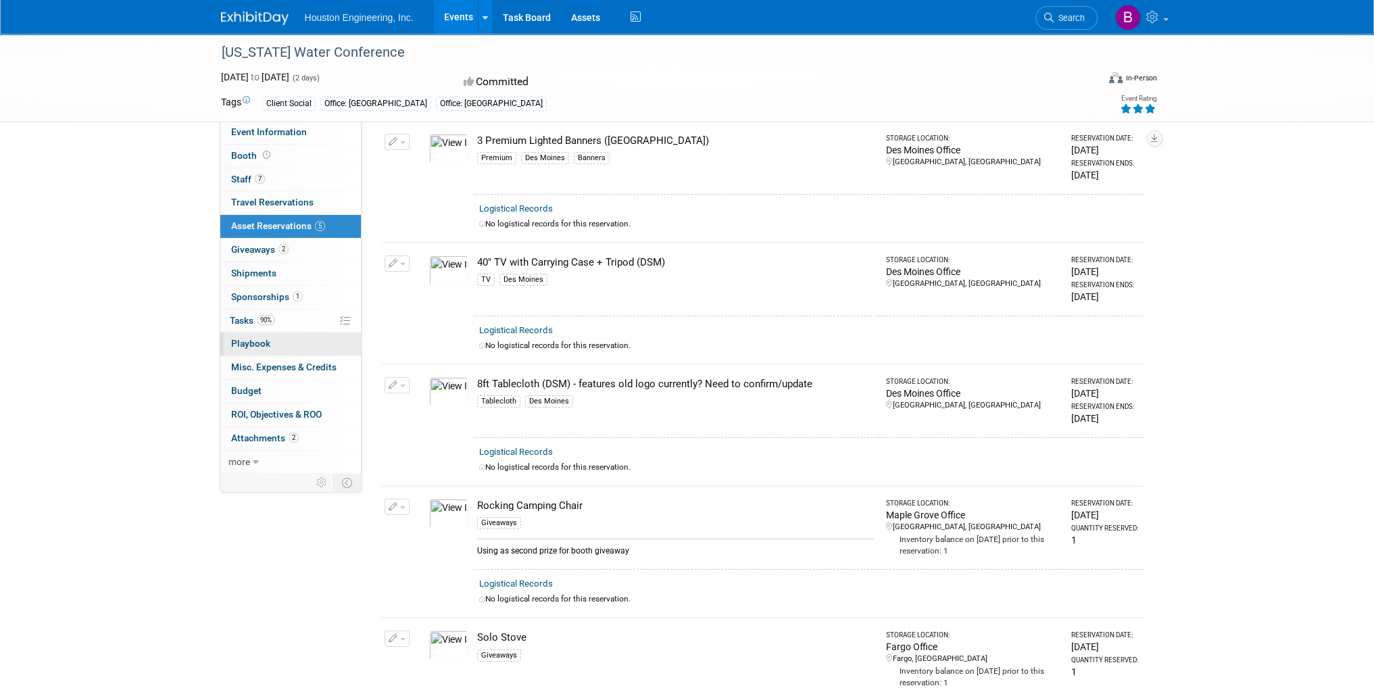
click at [322, 351] on link "0 Playbook 0" at bounding box center [290, 343] width 141 height 23
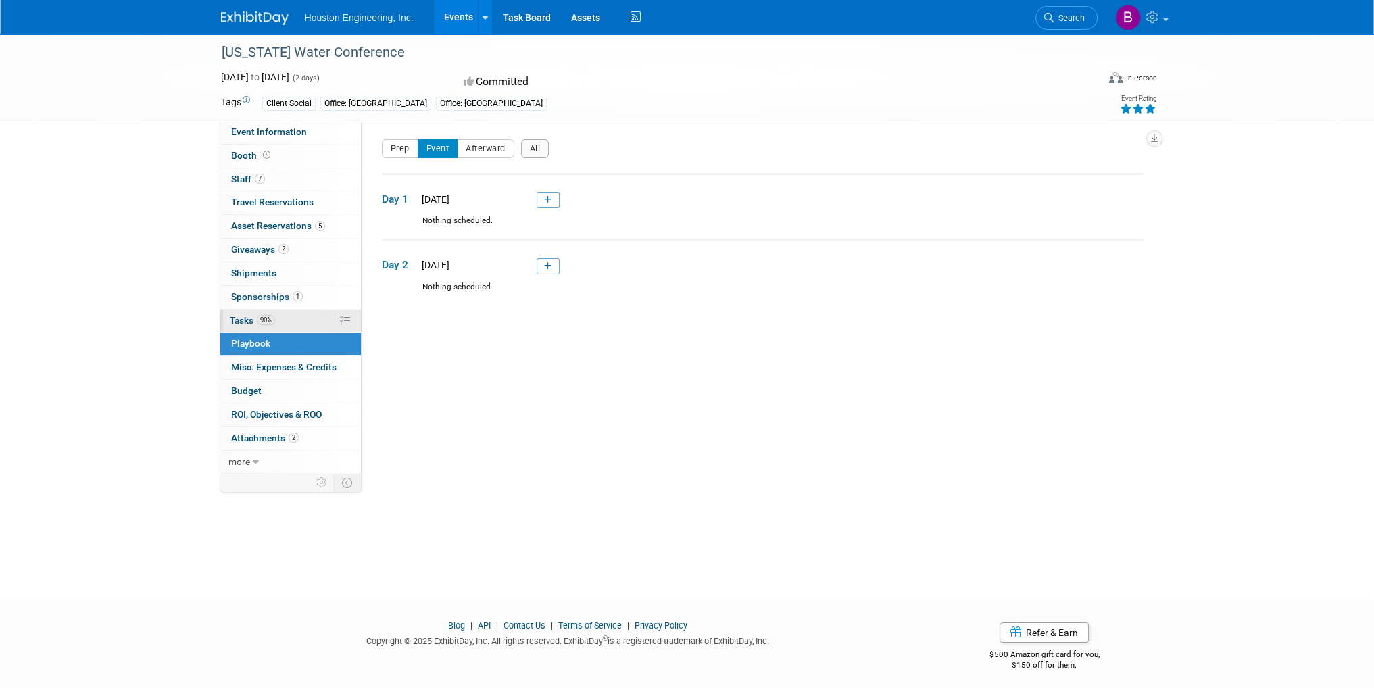
click at [291, 319] on link "90% Tasks 90%" at bounding box center [290, 320] width 141 height 23
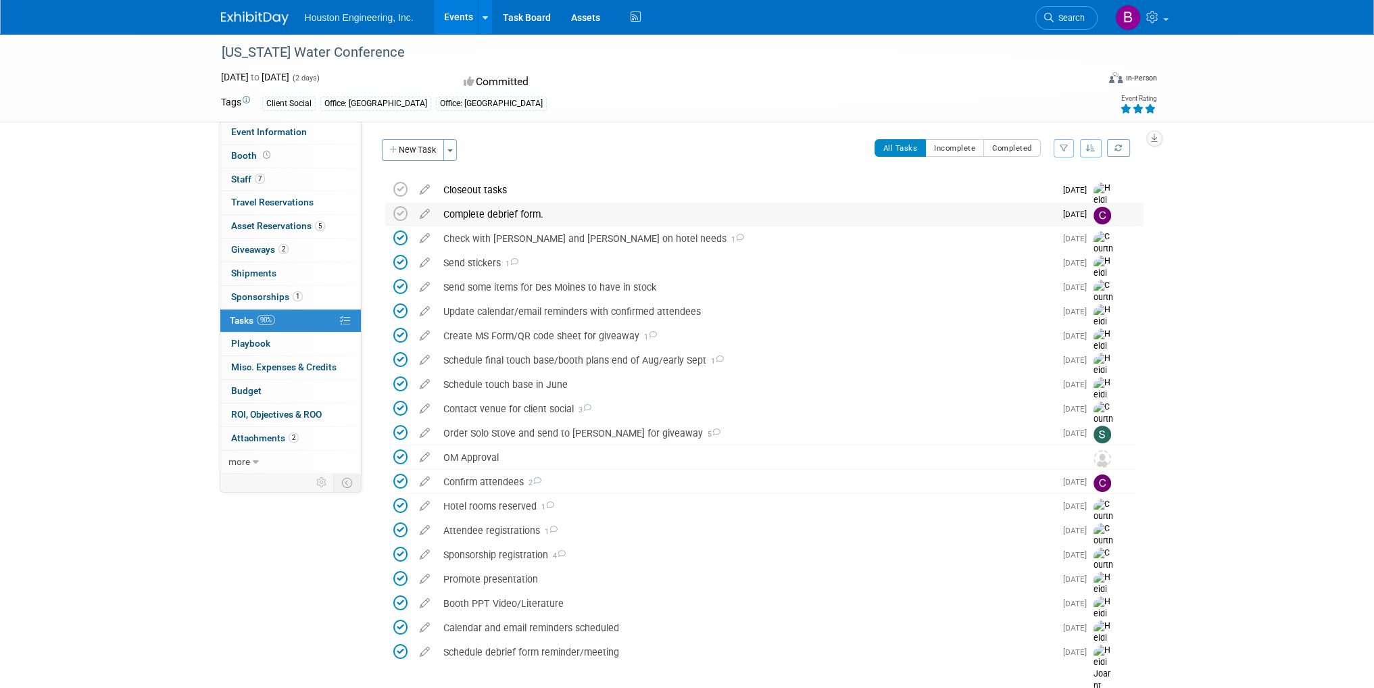
click at [508, 218] on div "Complete debrief form." at bounding box center [746, 214] width 618 height 23
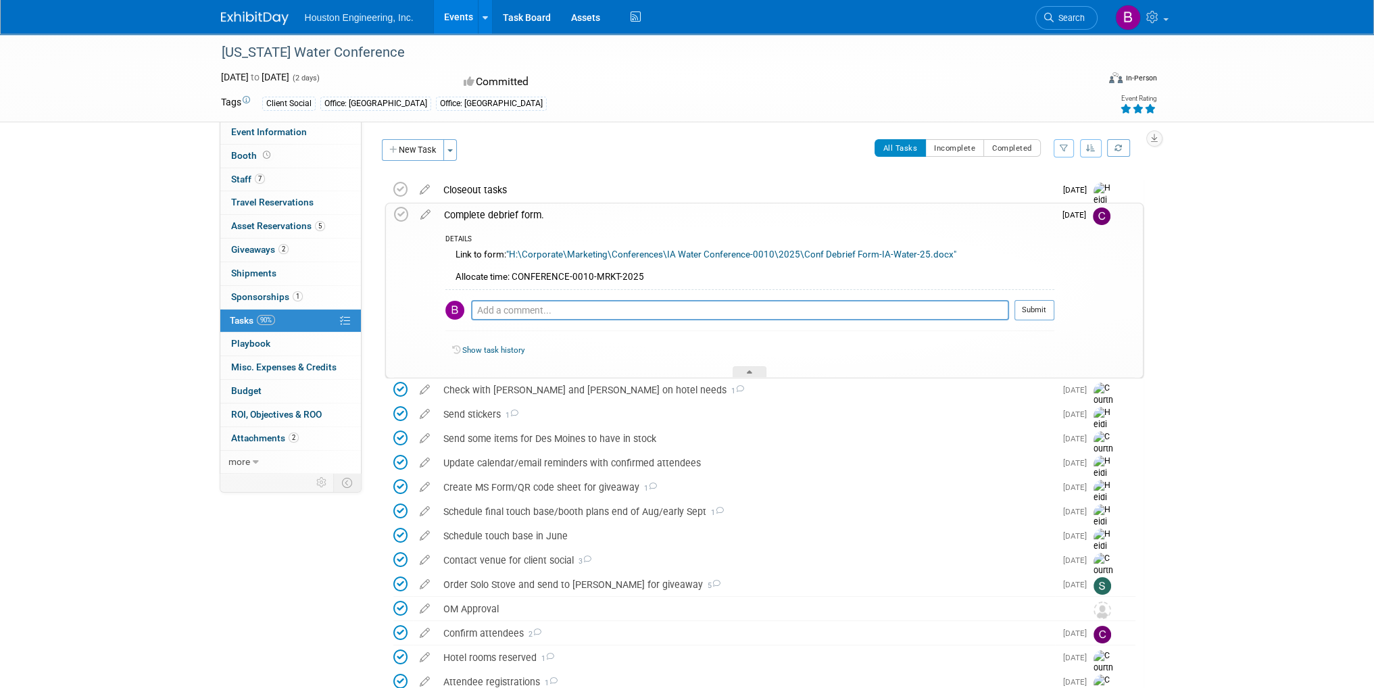
click at [578, 251] on link ""H:\Corporate\Marketing\Conferences\IA Water Conference-0010\2025\Conf Debrief …" at bounding box center [731, 254] width 450 height 10
click at [591, 254] on link ""H:\Corporate\Marketing\Conferences\IA Water Conference-0010\2025\Conf Debrief …" at bounding box center [731, 254] width 450 height 10
click at [521, 255] on link ""H:\Corporate\Marketing\Conferences\IA Water Conference-0010\2025\Conf Debrief …" at bounding box center [731, 254] width 450 height 10
drag, startPoint x: 899, startPoint y: 255, endPoint x: 513, endPoint y: 258, distance: 386.5
click at [513, 258] on div "Link to form: "H:\Corporate\Marketing\Conferences\IA Water Conference-0010\2025…" at bounding box center [749, 267] width 609 height 43
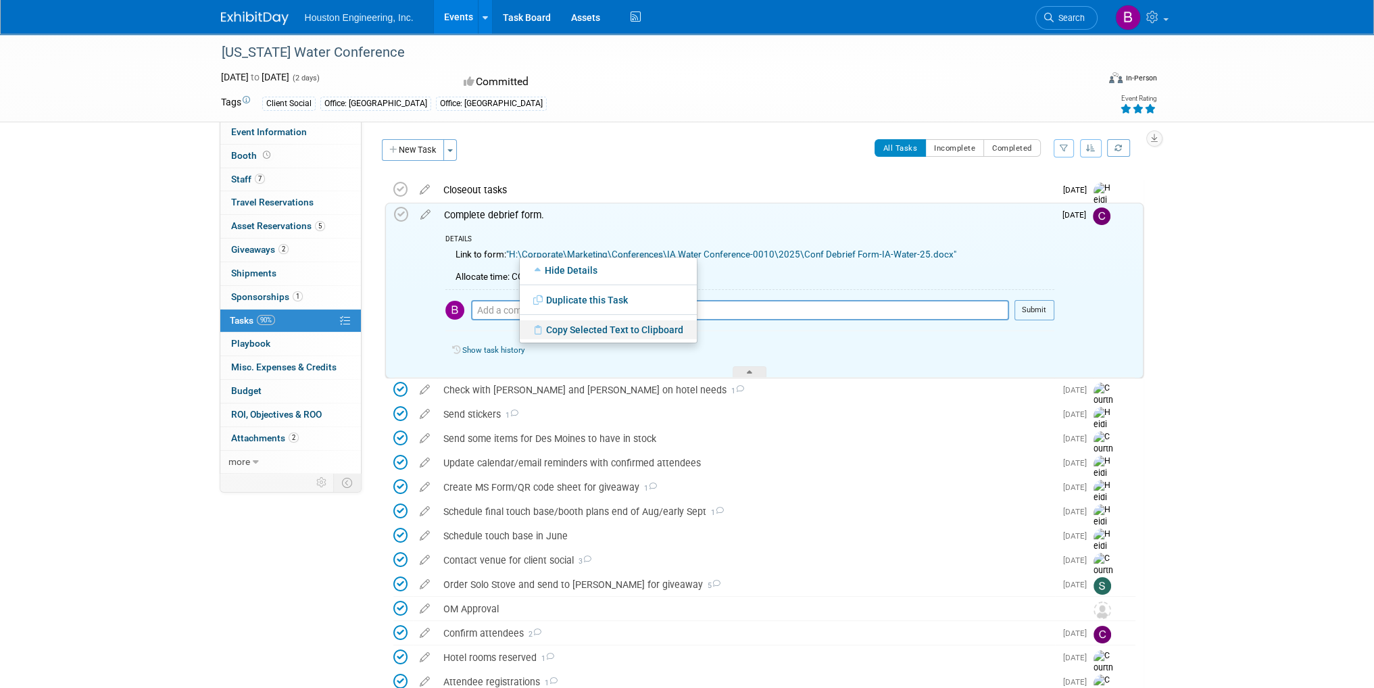
click at [597, 330] on link "Copy Selected Text to Clipboard" at bounding box center [608, 329] width 177 height 19
copy link "H:\Corporate\Marketing\Conferences\IA Water Conference-0010\2025\Conf Debrief F…"
